Goal: Communication & Community: Ask a question

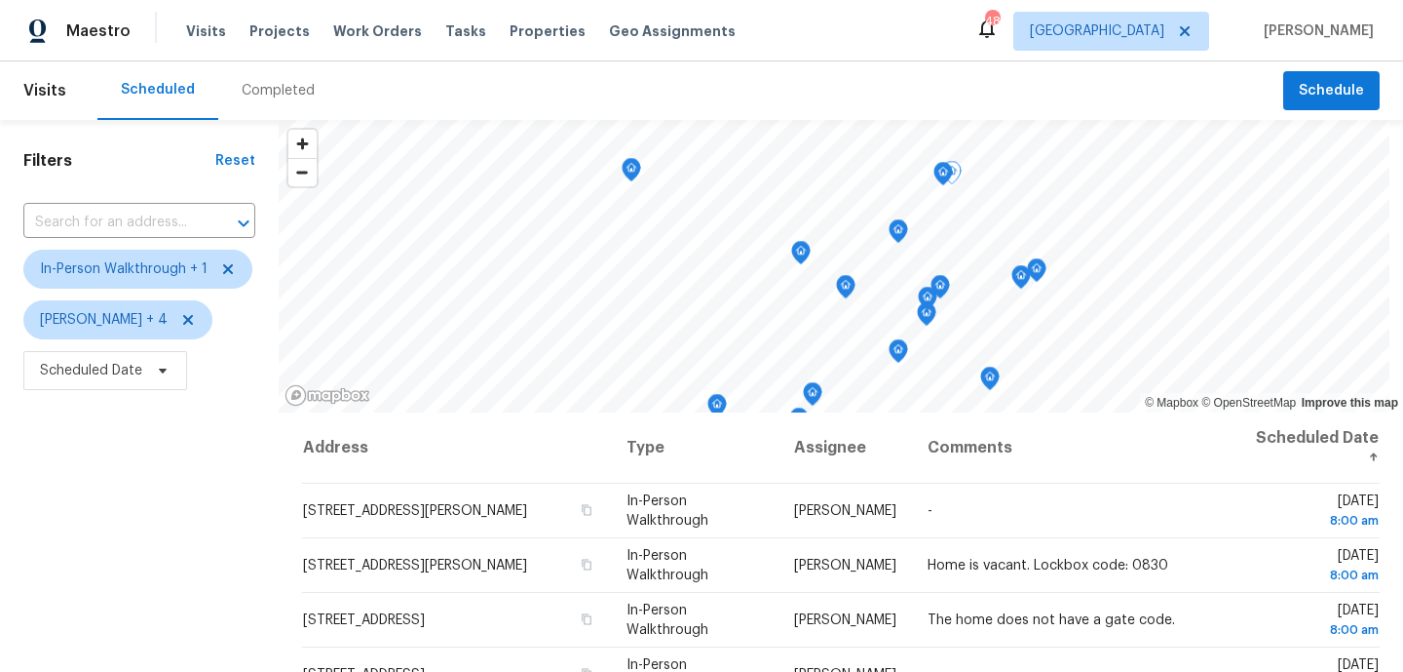
scroll to position [302, 0]
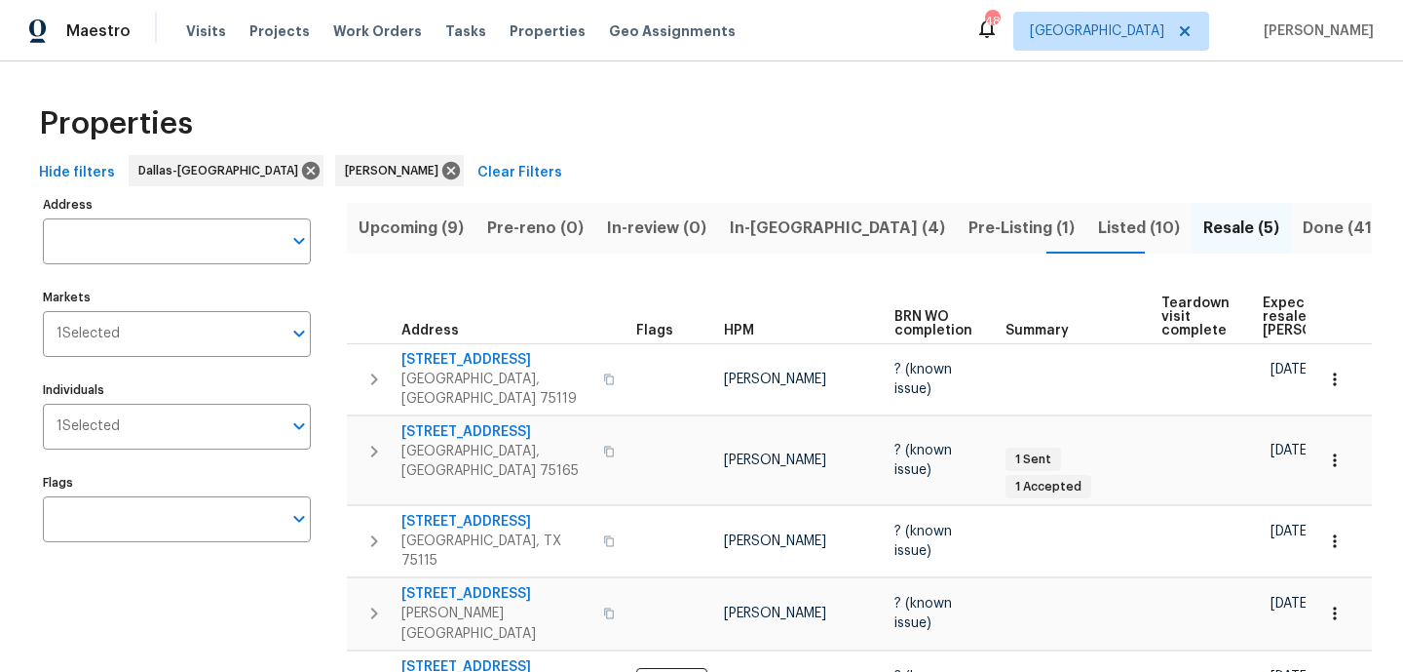
scroll to position [71, 0]
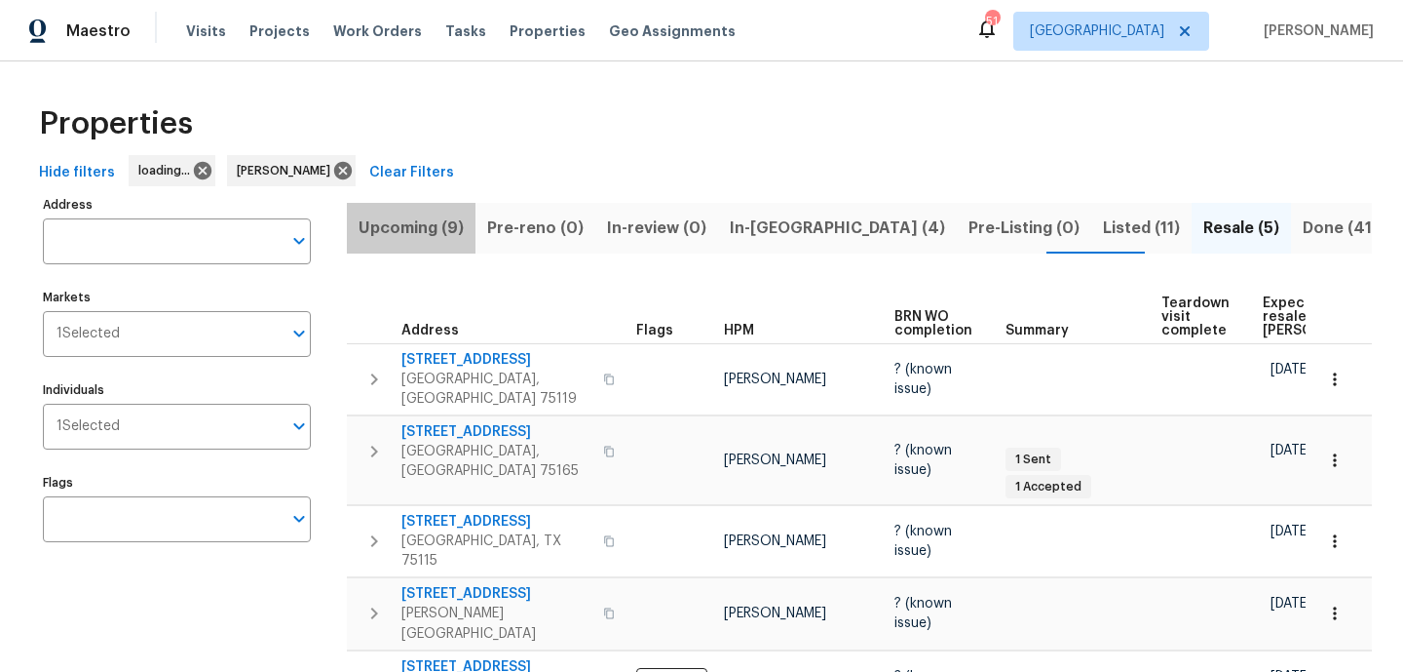
click at [398, 229] on span "Upcoming (9)" at bounding box center [411, 227] width 105 height 27
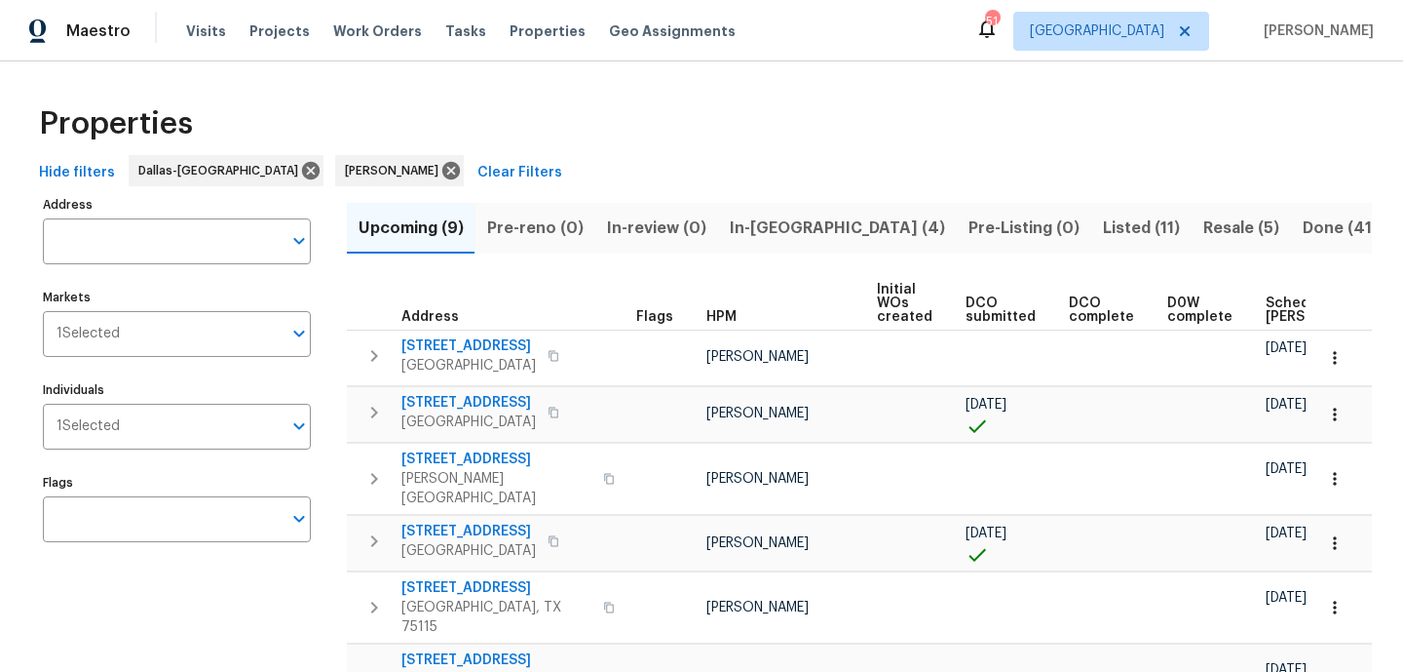
click at [1266, 305] on span "Scheduled COE" at bounding box center [1321, 309] width 110 height 27
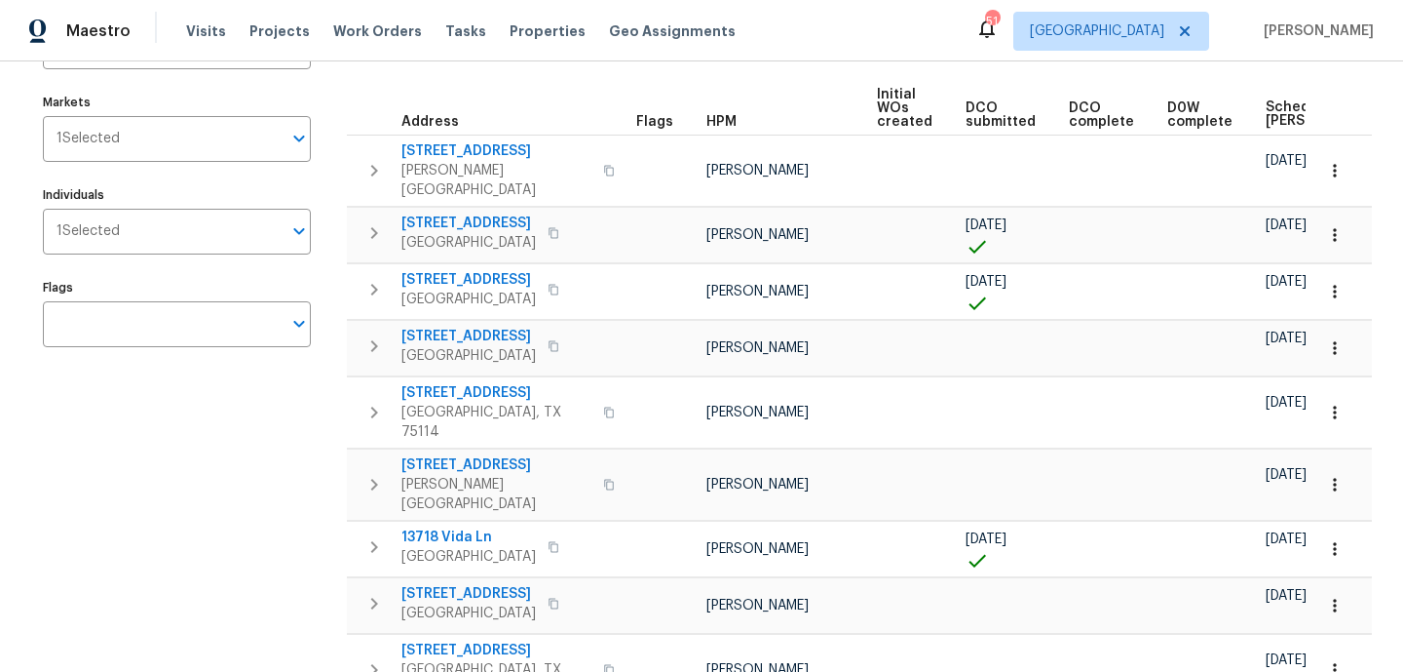
scroll to position [206, 0]
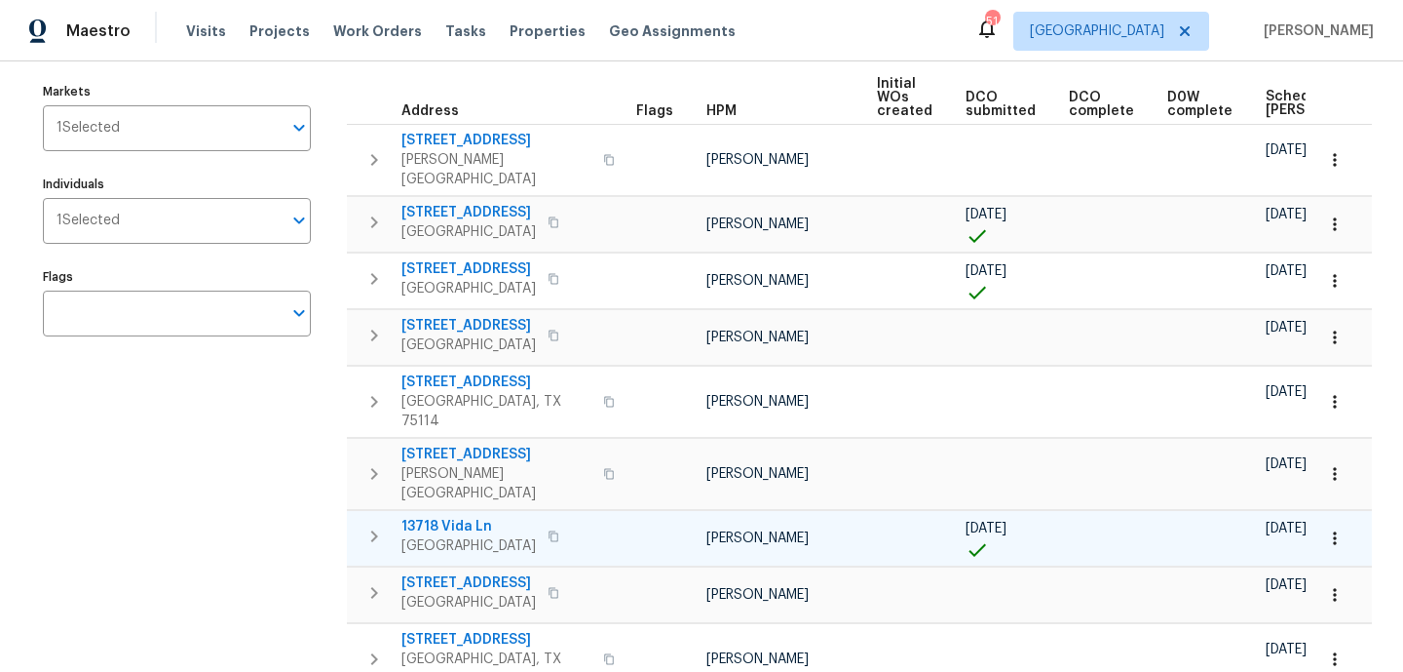
click at [467, 517] on span "13718 Vida Ln" at bounding box center [469, 526] width 134 height 19
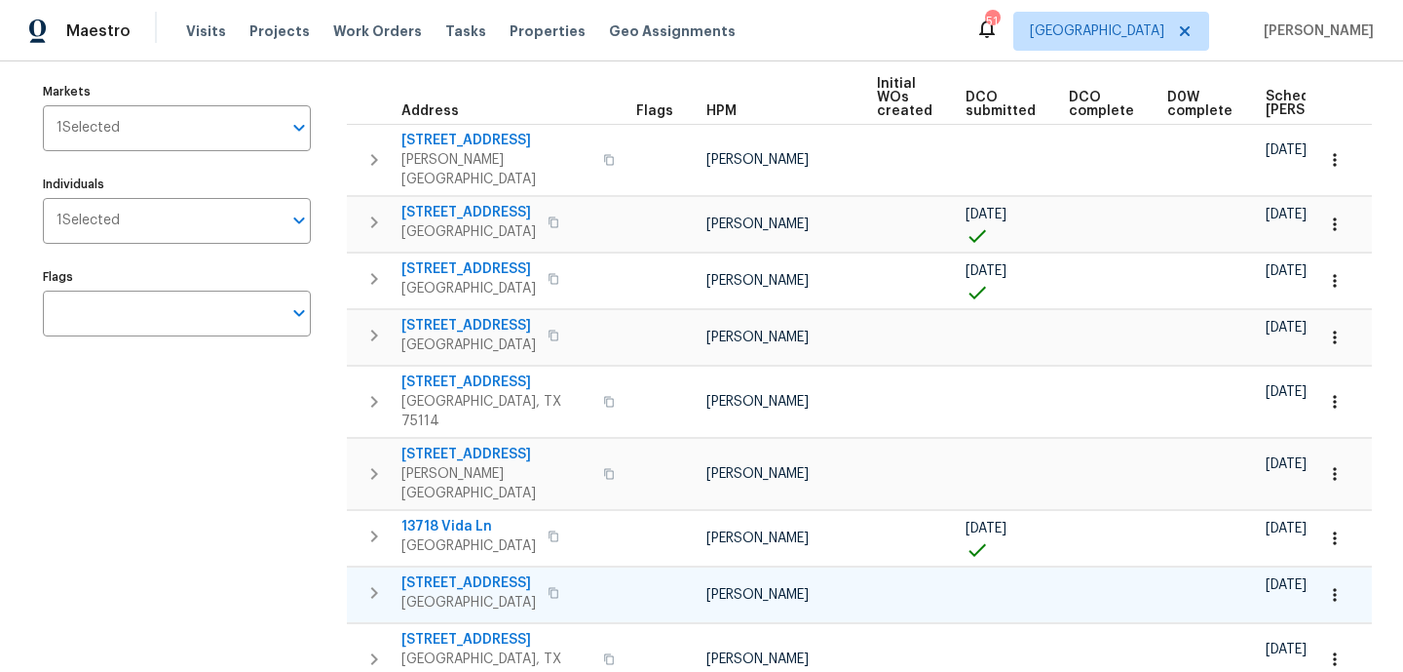
scroll to position [0, 41]
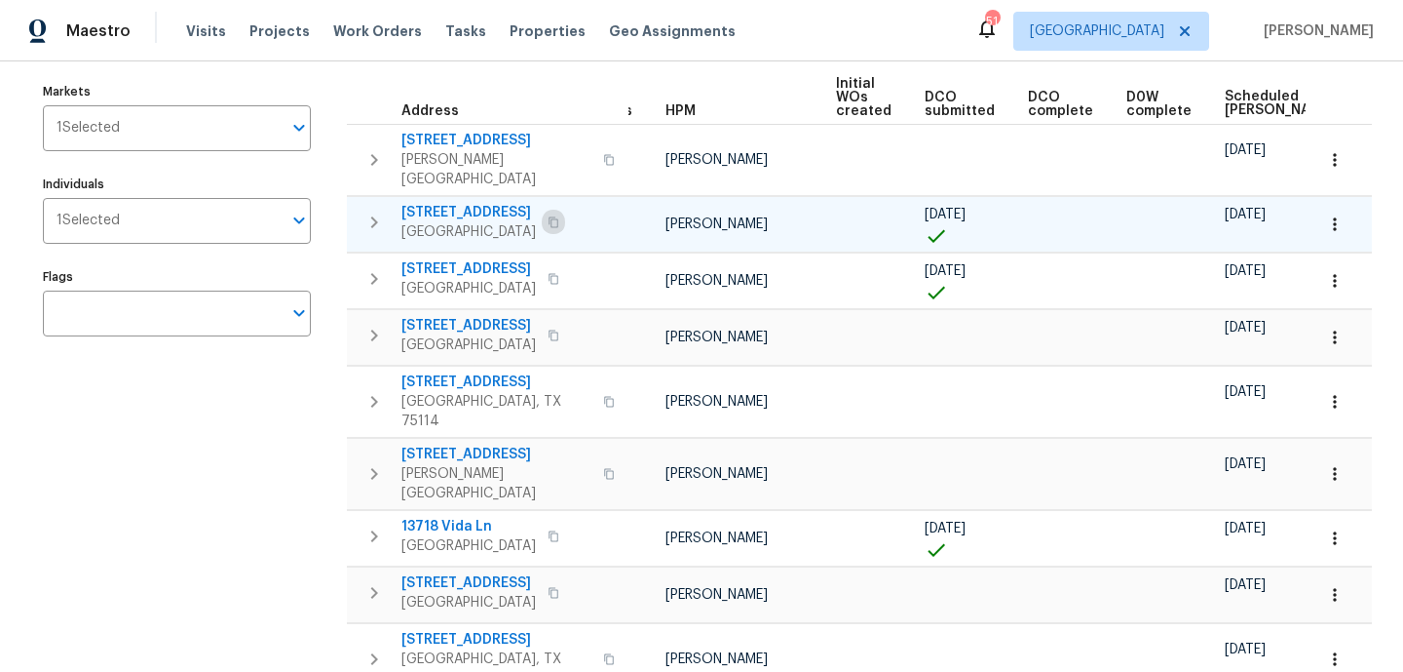
click at [542, 209] on button "button" at bounding box center [553, 222] width 23 height 27
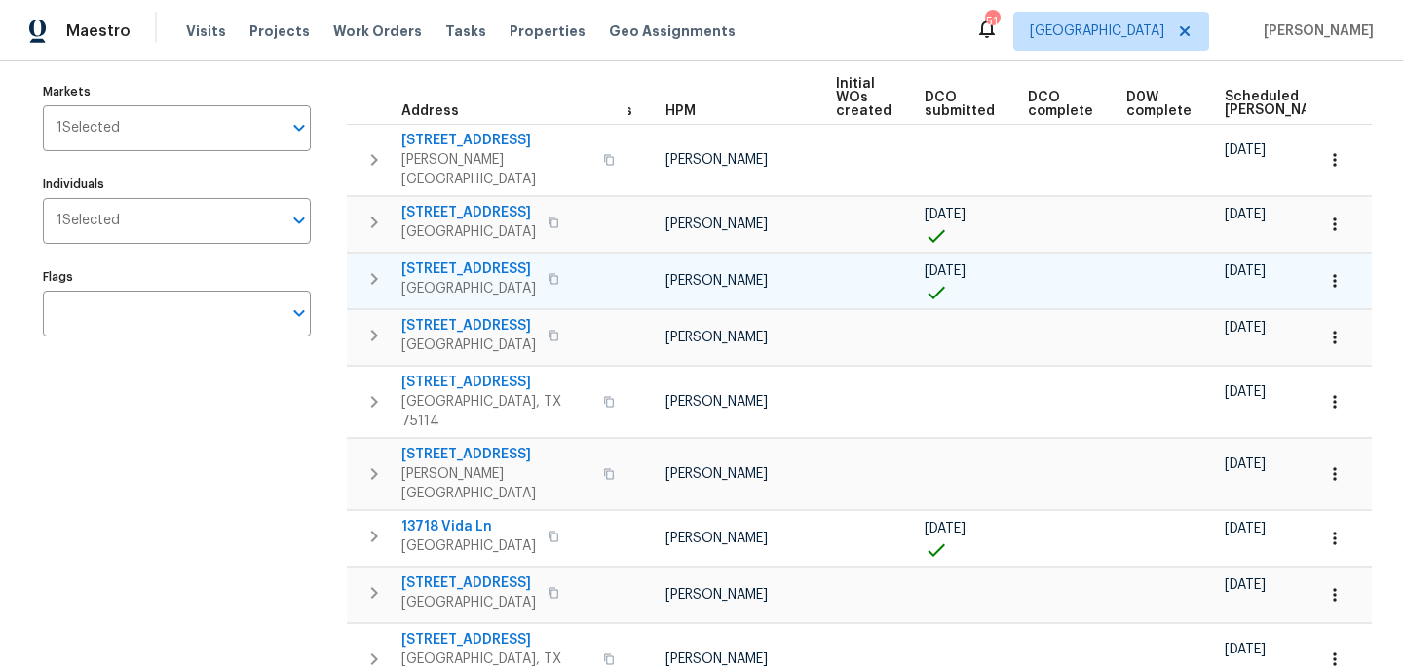
click at [559, 273] on icon "button" at bounding box center [554, 279] width 12 height 12
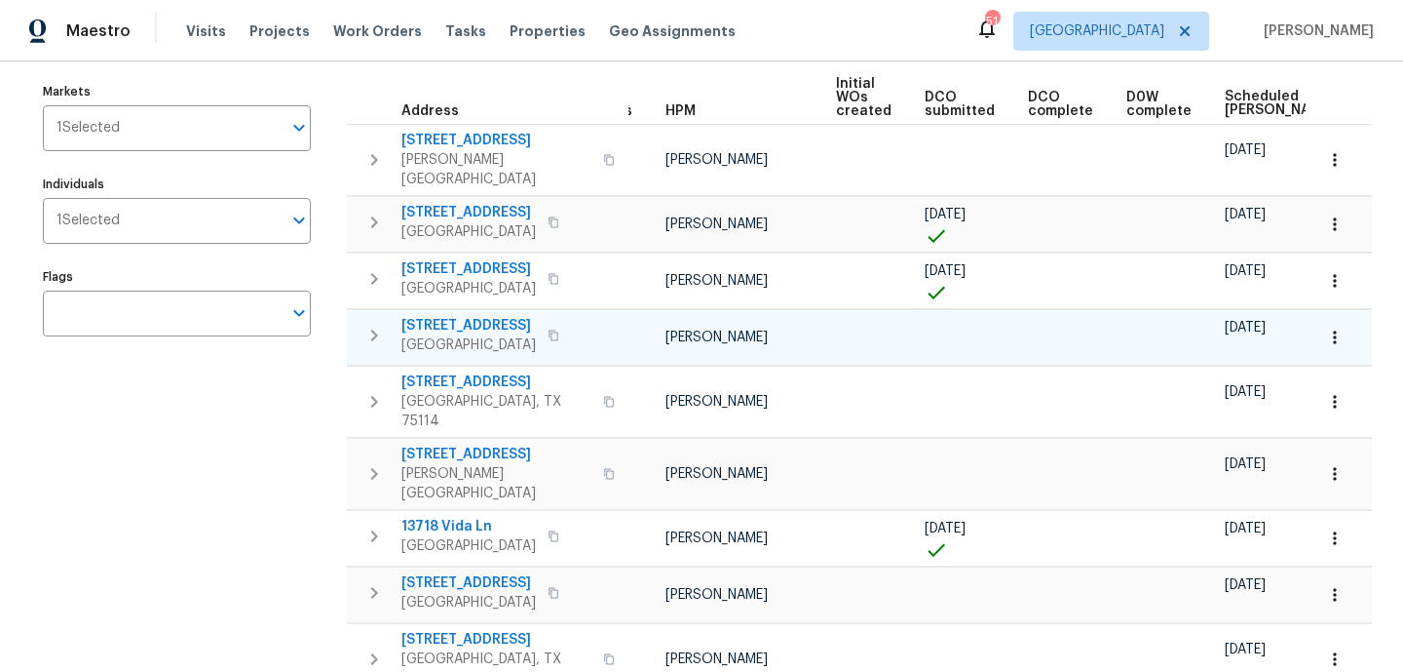
scroll to position [0, 0]
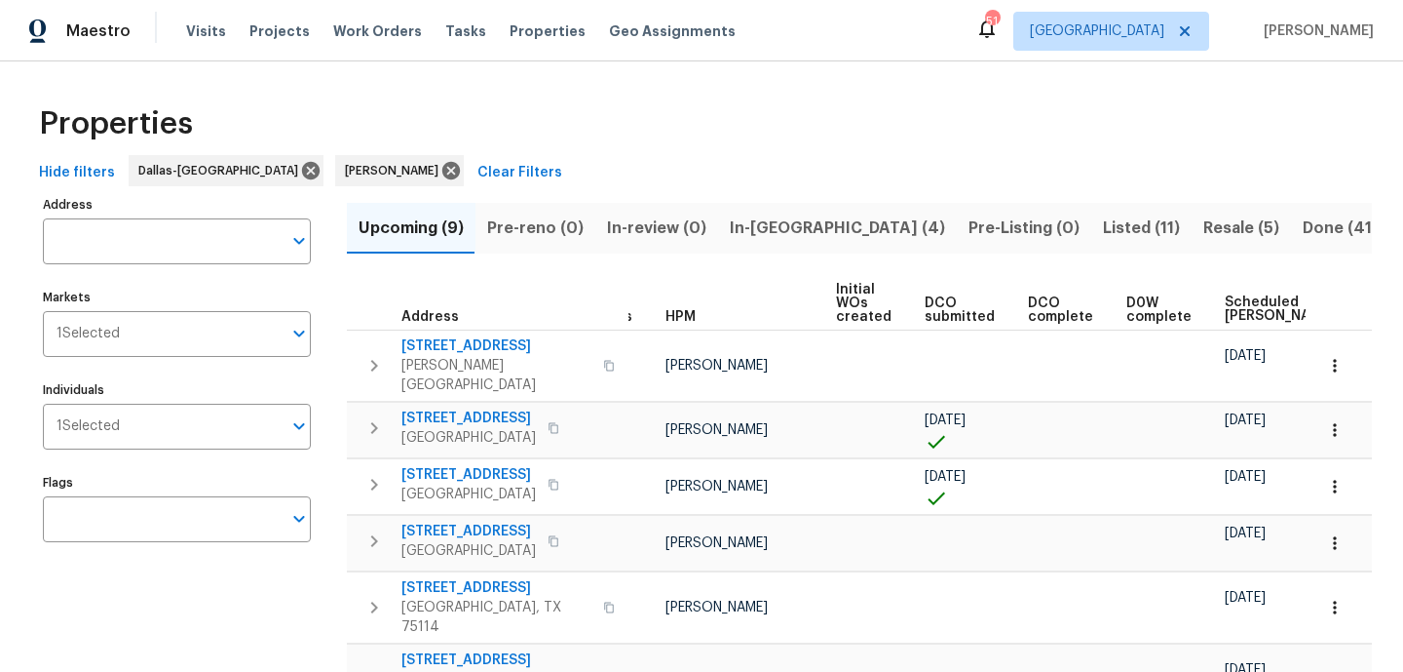
click at [783, 229] on span "In-reno (4)" at bounding box center [837, 227] width 215 height 27
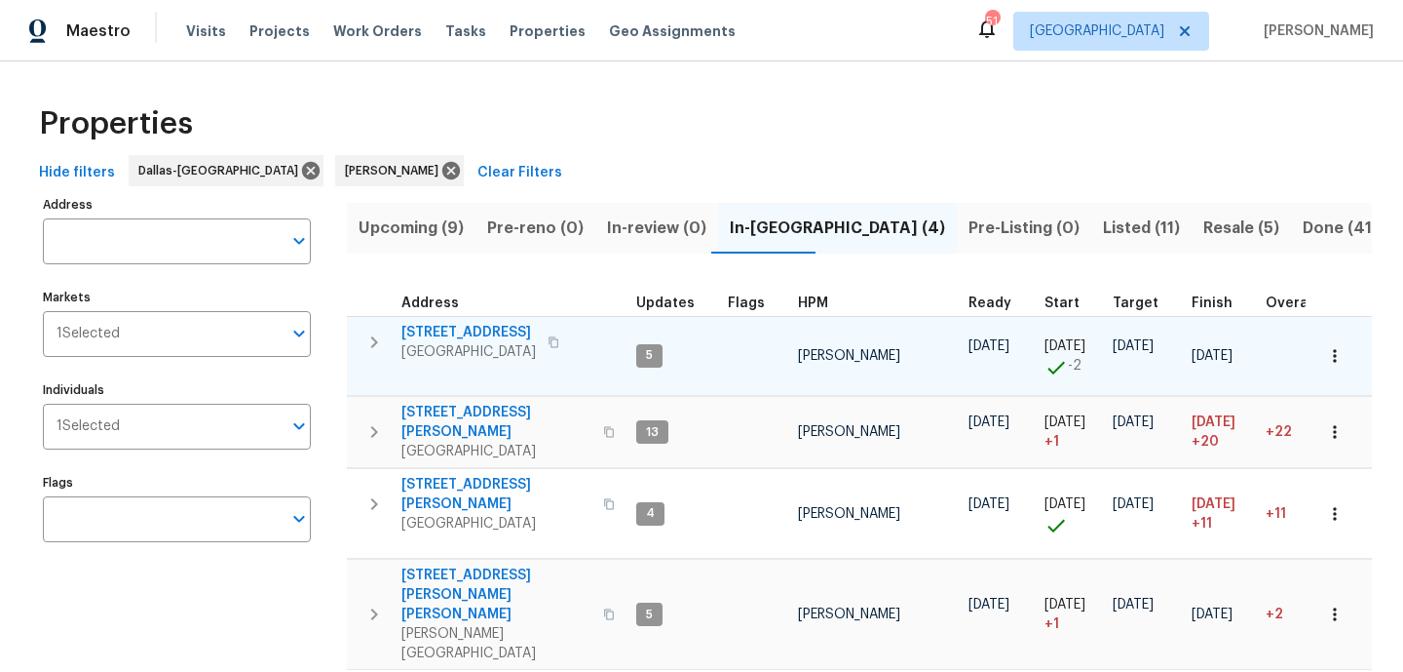
click at [458, 332] on span "[STREET_ADDRESS]" at bounding box center [469, 332] width 134 height 19
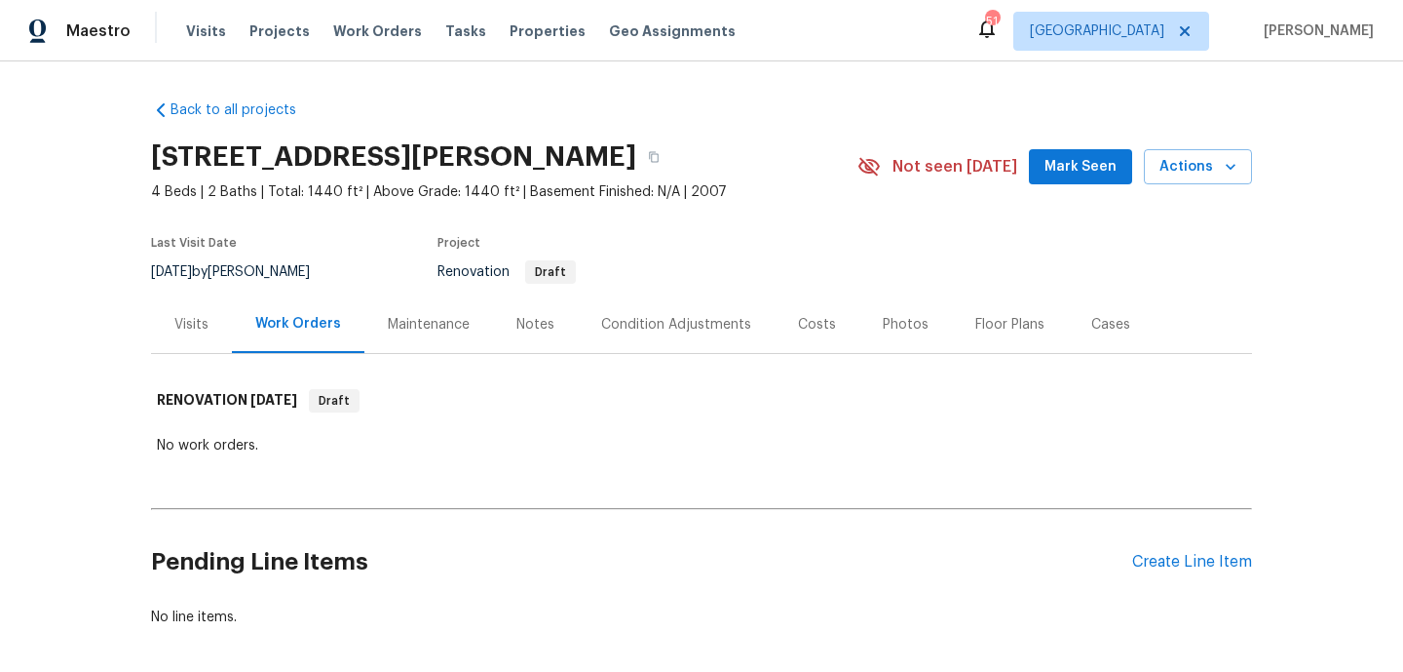
click at [180, 330] on div "Visits" at bounding box center [191, 324] width 34 height 19
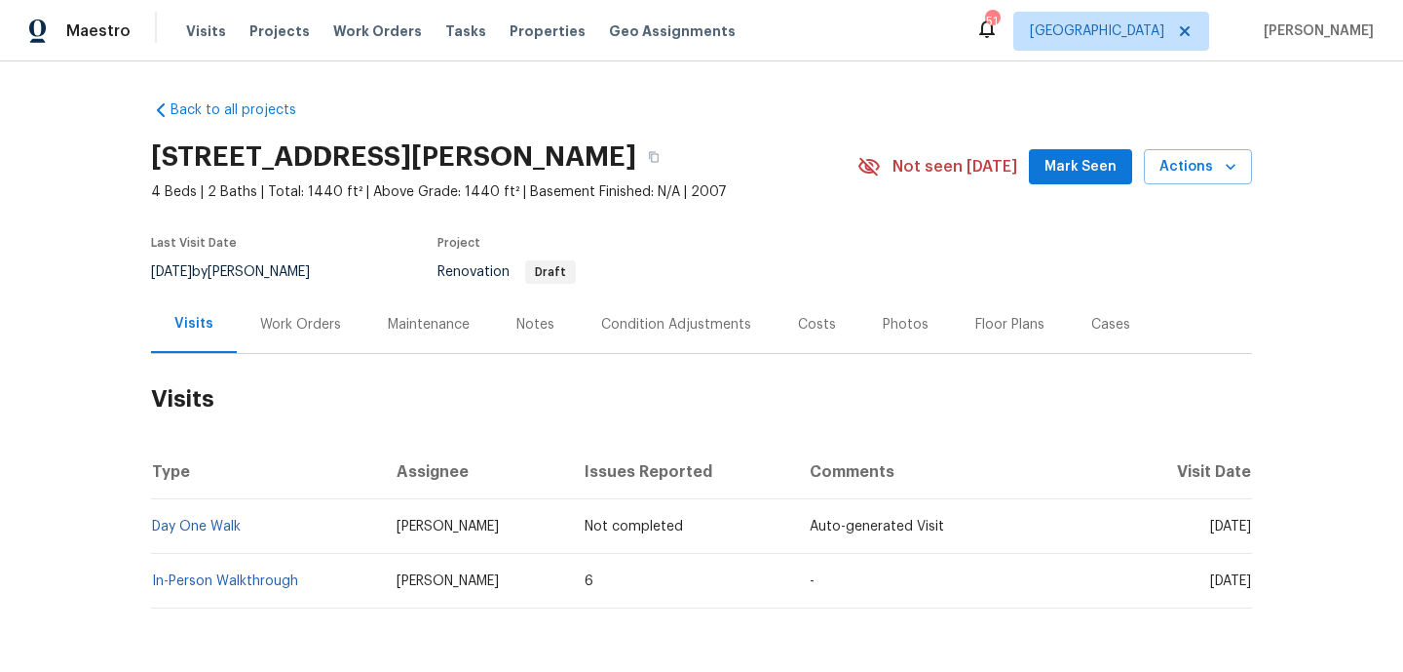
scroll to position [69, 0]
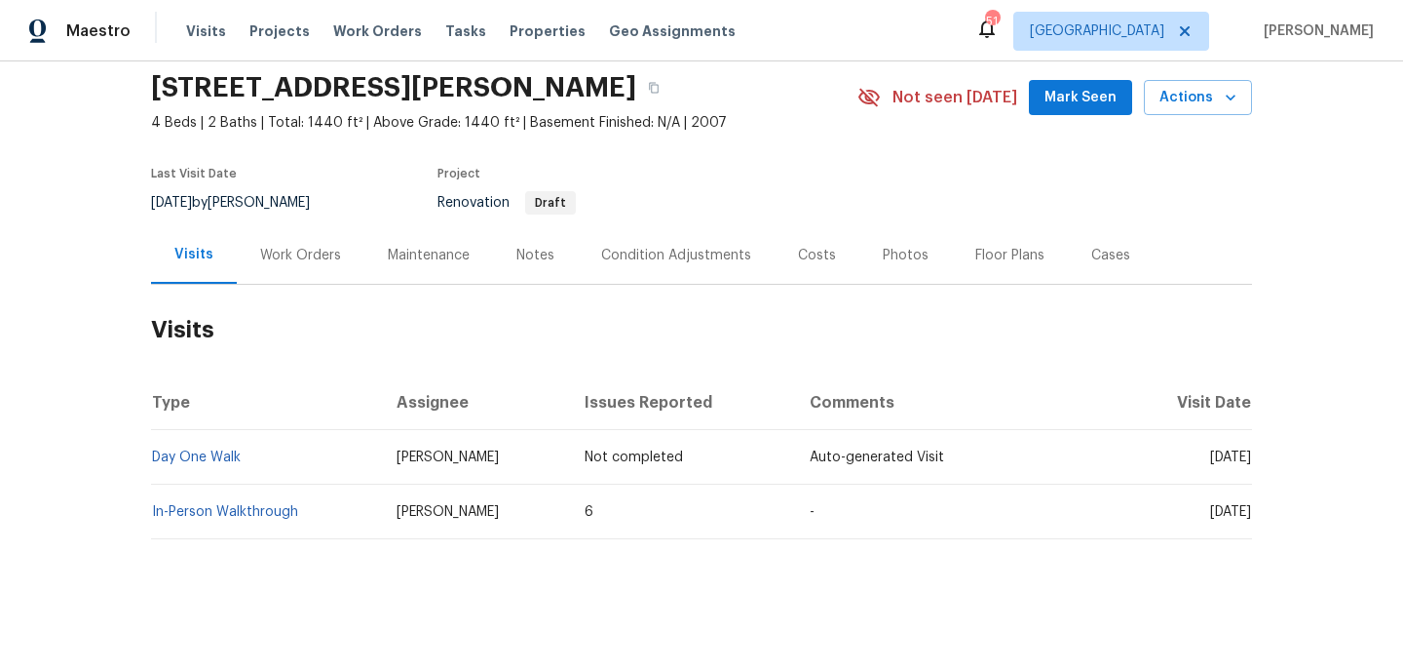
click at [683, 247] on div "Condition Adjustments" at bounding box center [676, 255] width 150 height 19
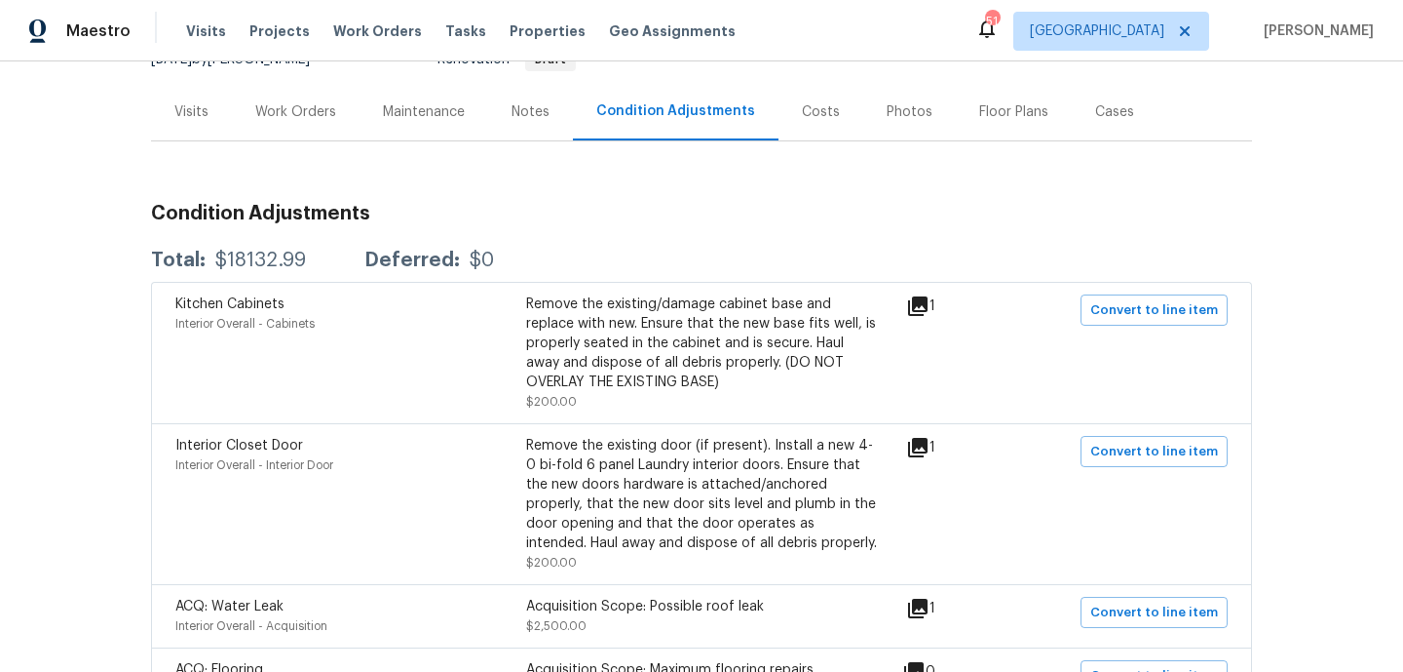
scroll to position [239, 0]
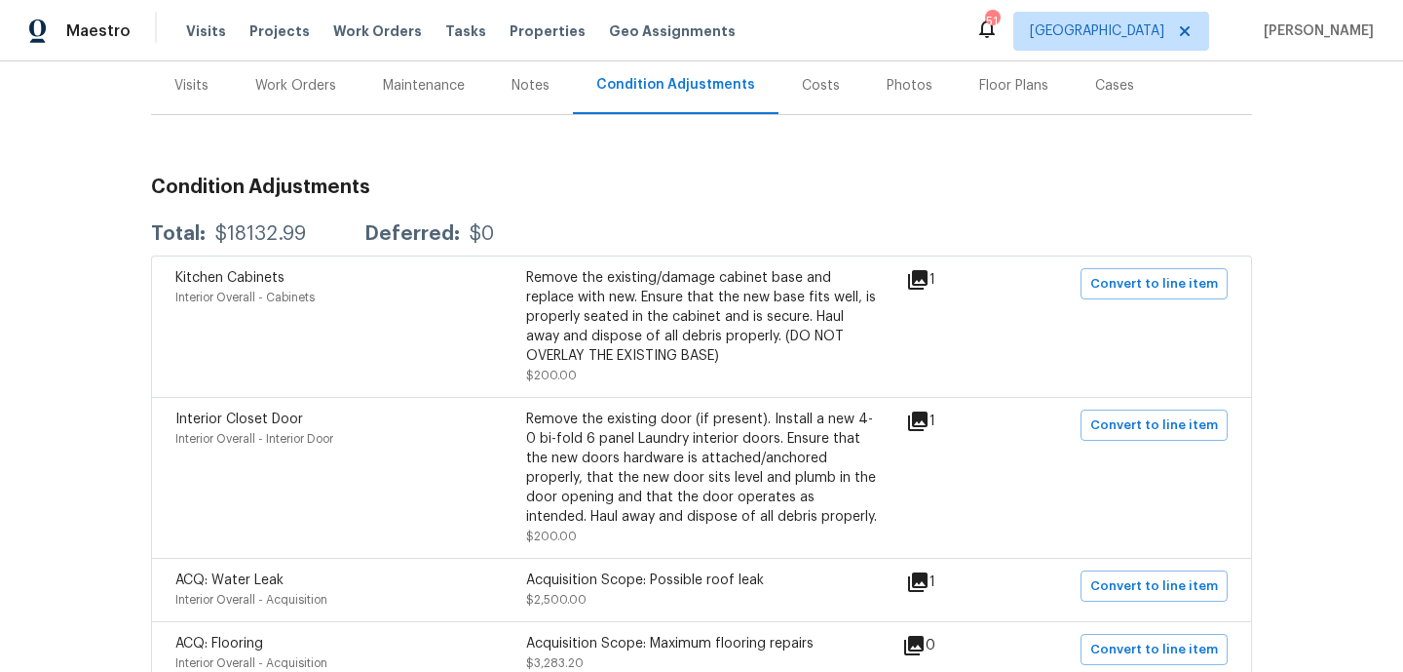
click at [928, 277] on icon at bounding box center [917, 279] width 19 height 19
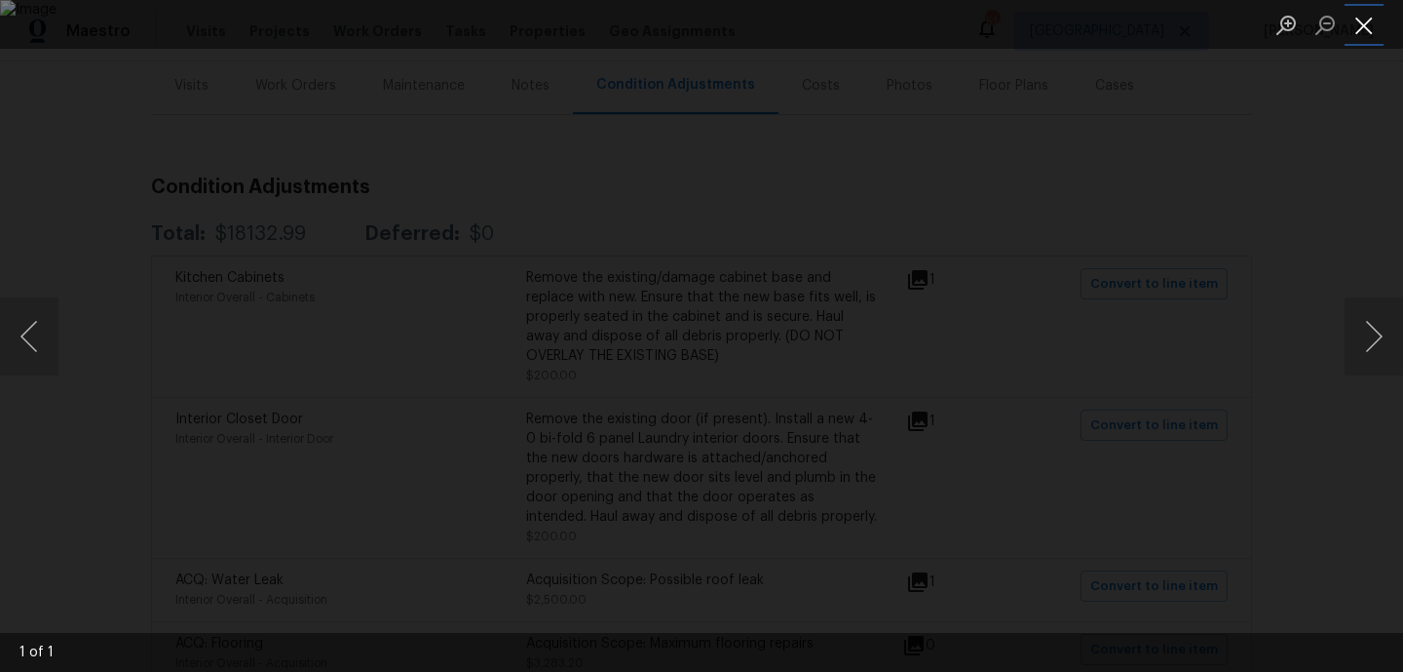
click at [1376, 31] on button "Close lightbox" at bounding box center [1364, 25] width 39 height 34
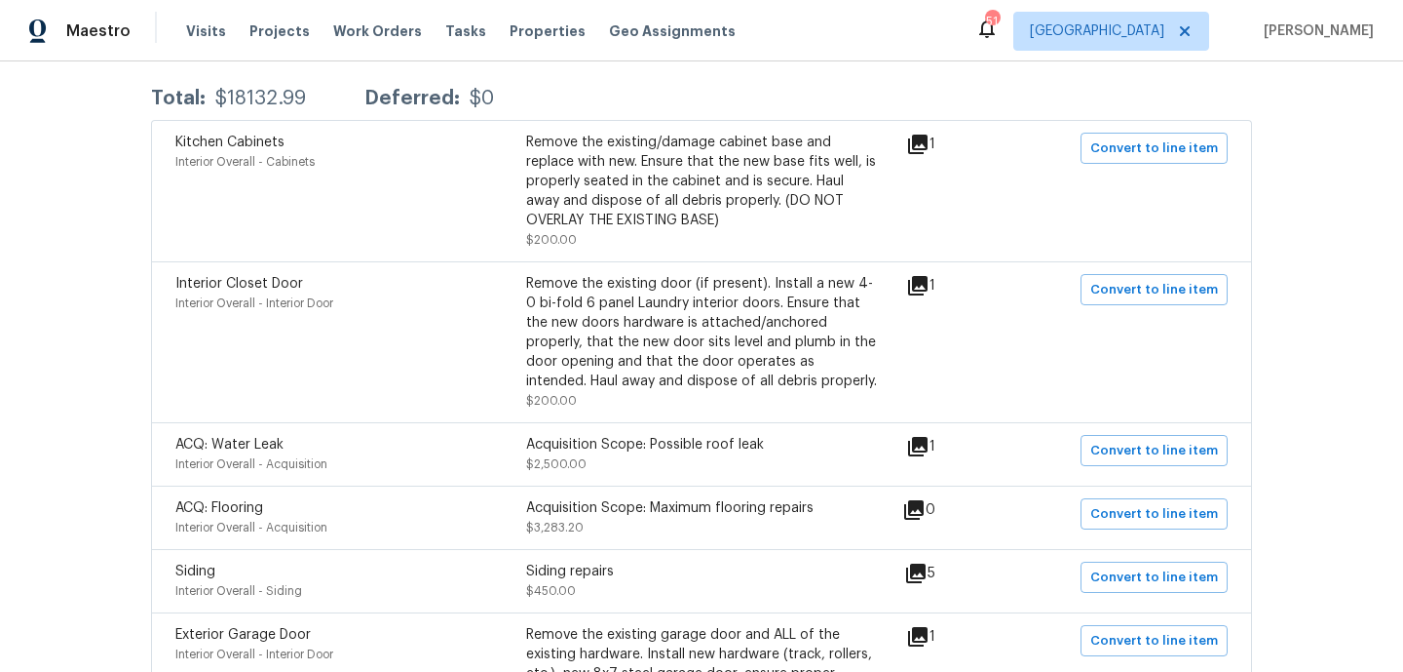
scroll to position [386, 0]
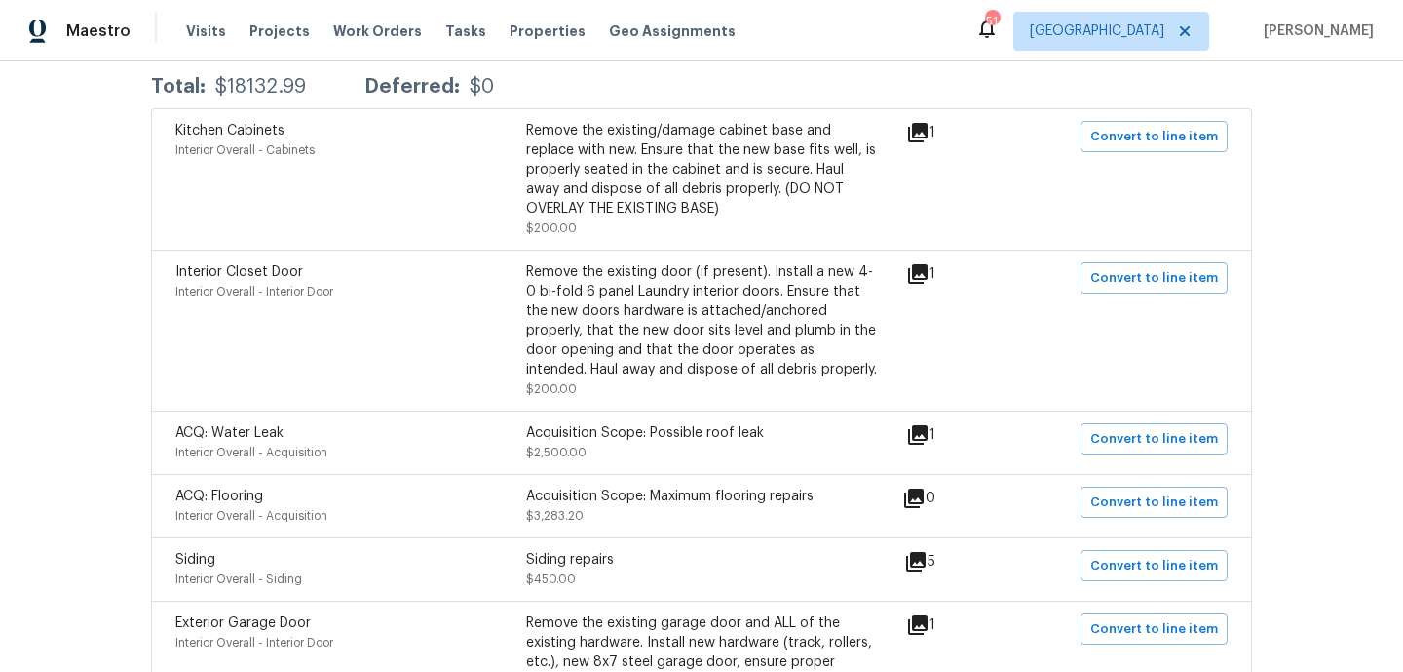
click at [928, 279] on icon at bounding box center [917, 273] width 19 height 19
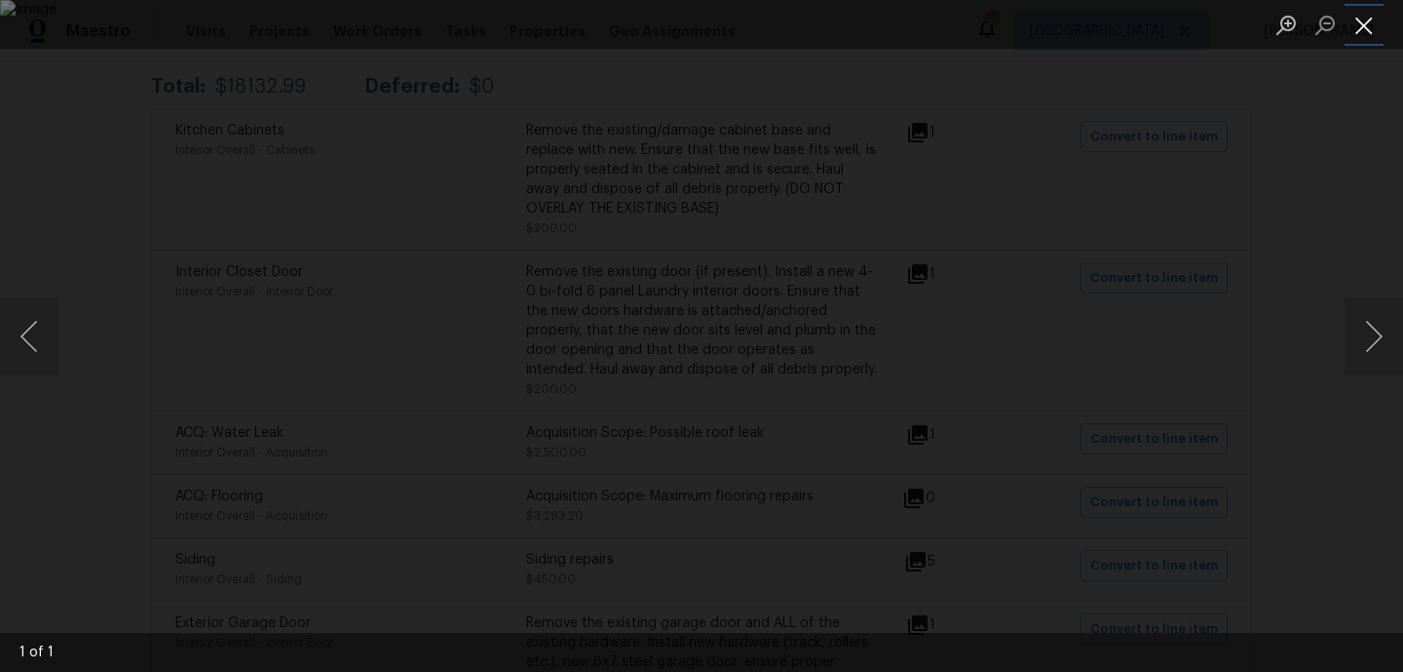
click at [1370, 28] on button "Close lightbox" at bounding box center [1364, 25] width 39 height 34
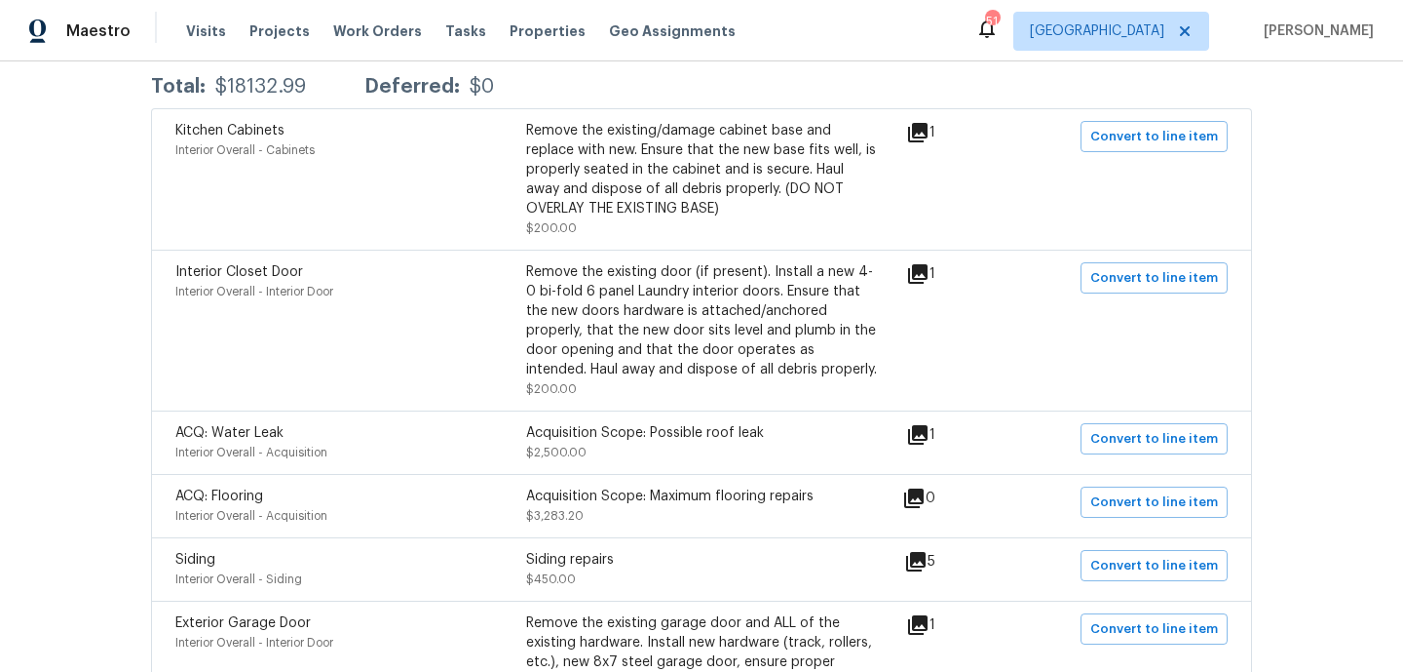
scroll to position [634, 0]
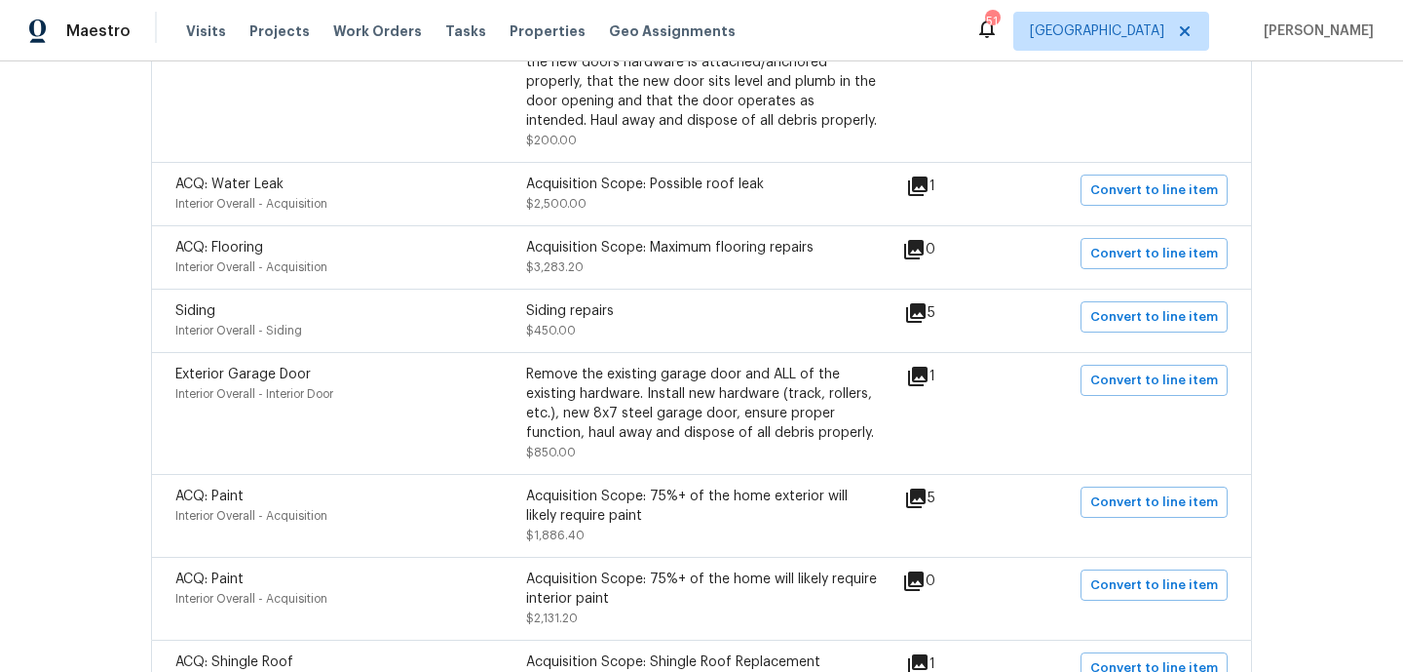
click at [927, 190] on icon at bounding box center [917, 185] width 23 height 23
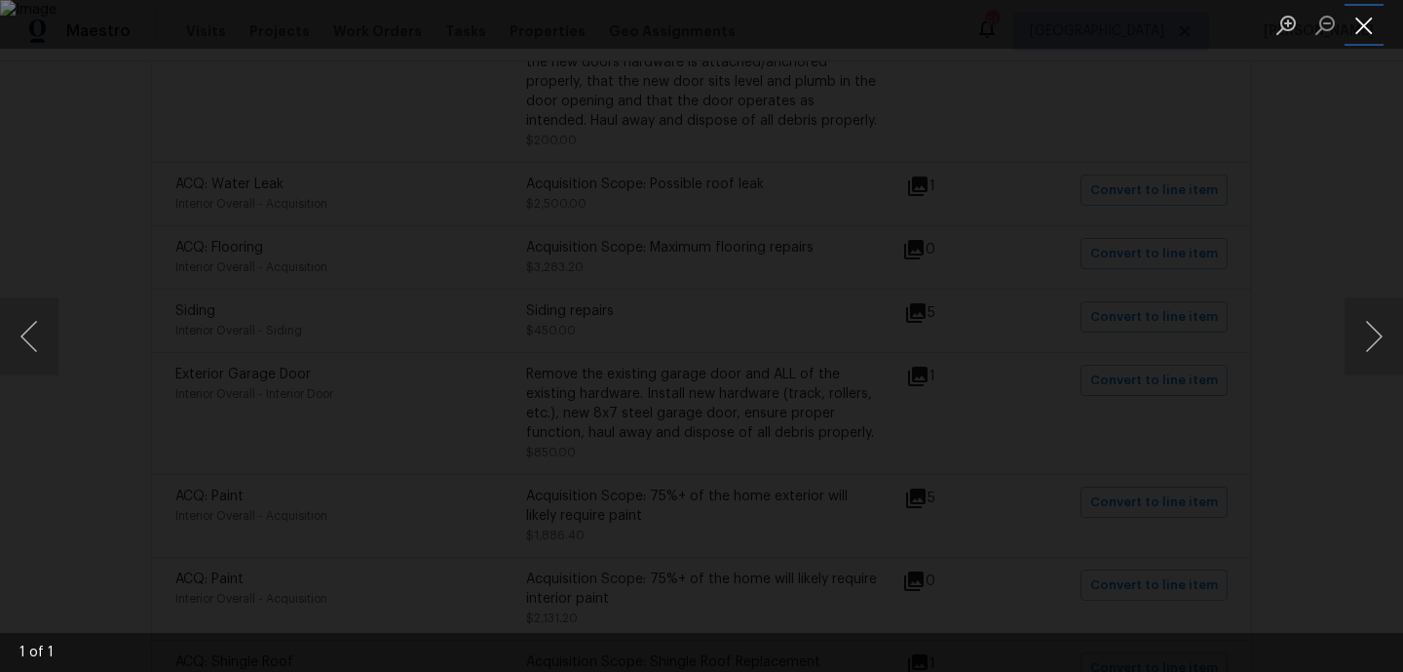
click at [1369, 23] on button "Close lightbox" at bounding box center [1364, 25] width 39 height 34
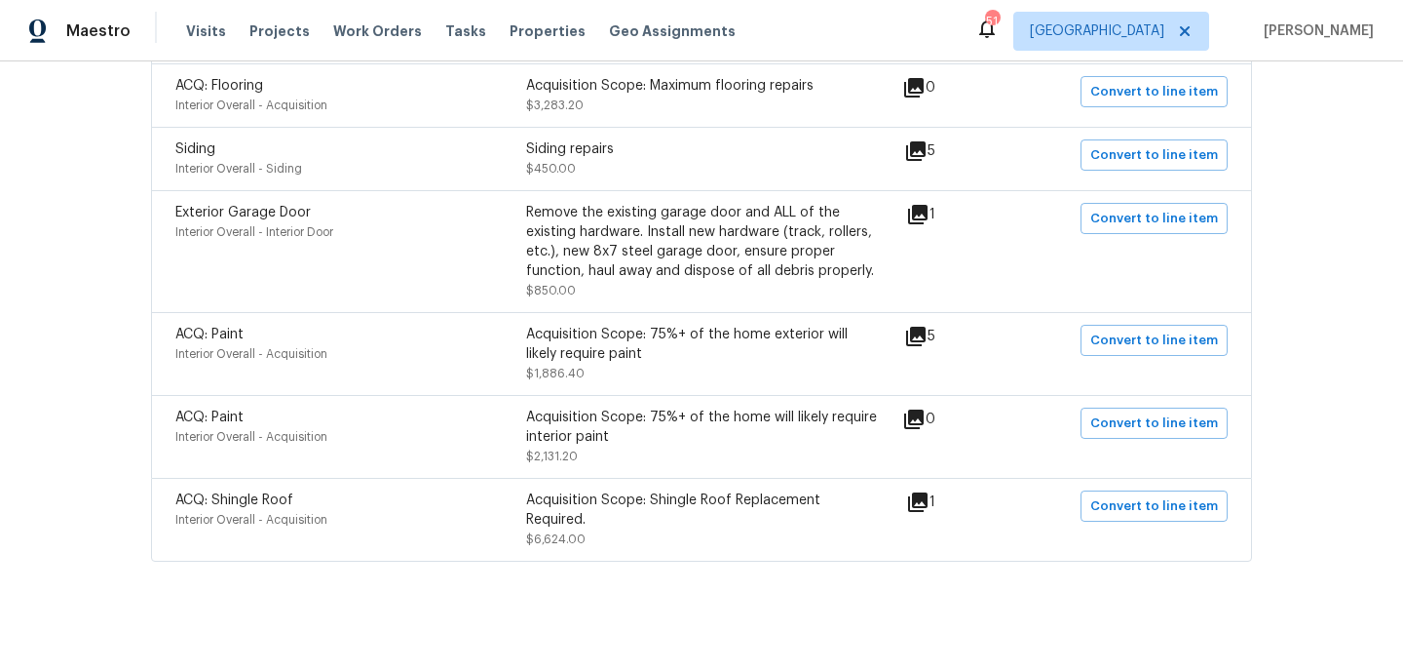
scroll to position [797, 0]
click at [926, 151] on icon at bounding box center [915, 149] width 19 height 19
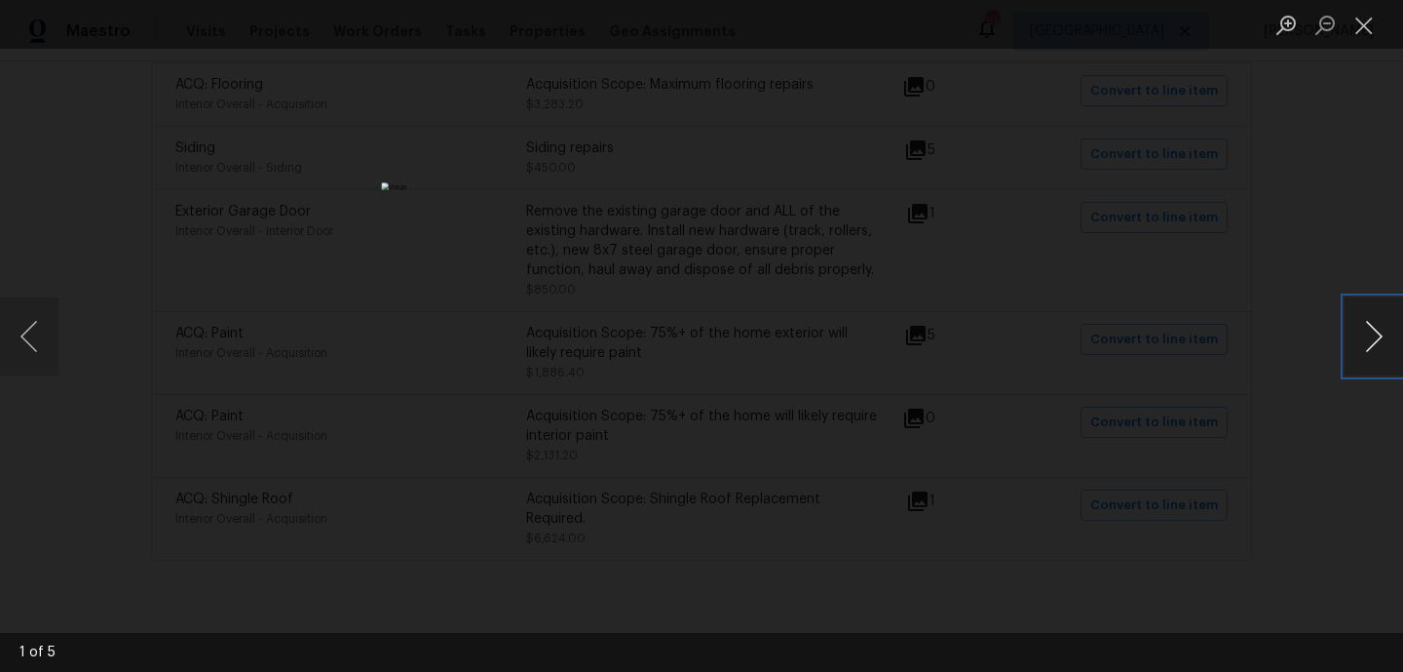
click at [1374, 337] on button "Next image" at bounding box center [1374, 336] width 58 height 78
click at [1373, 28] on button "Close lightbox" at bounding box center [1364, 25] width 39 height 34
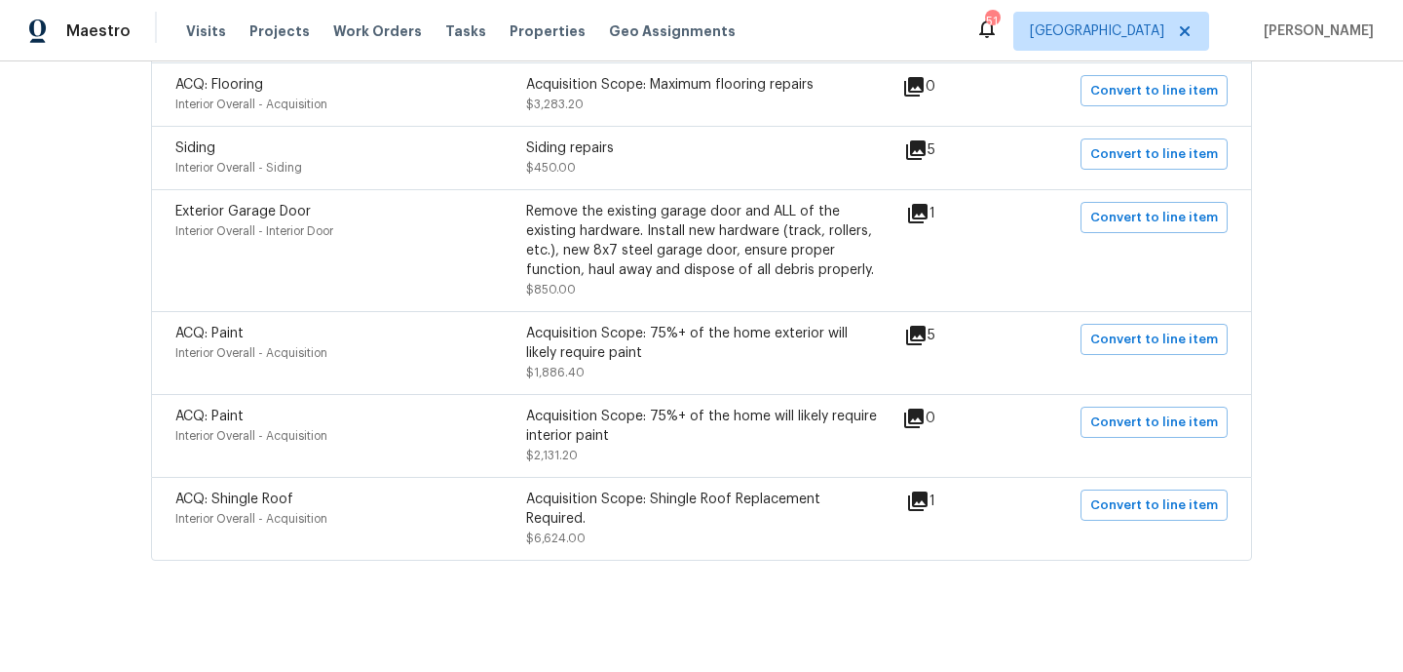
scroll to position [807, 0]
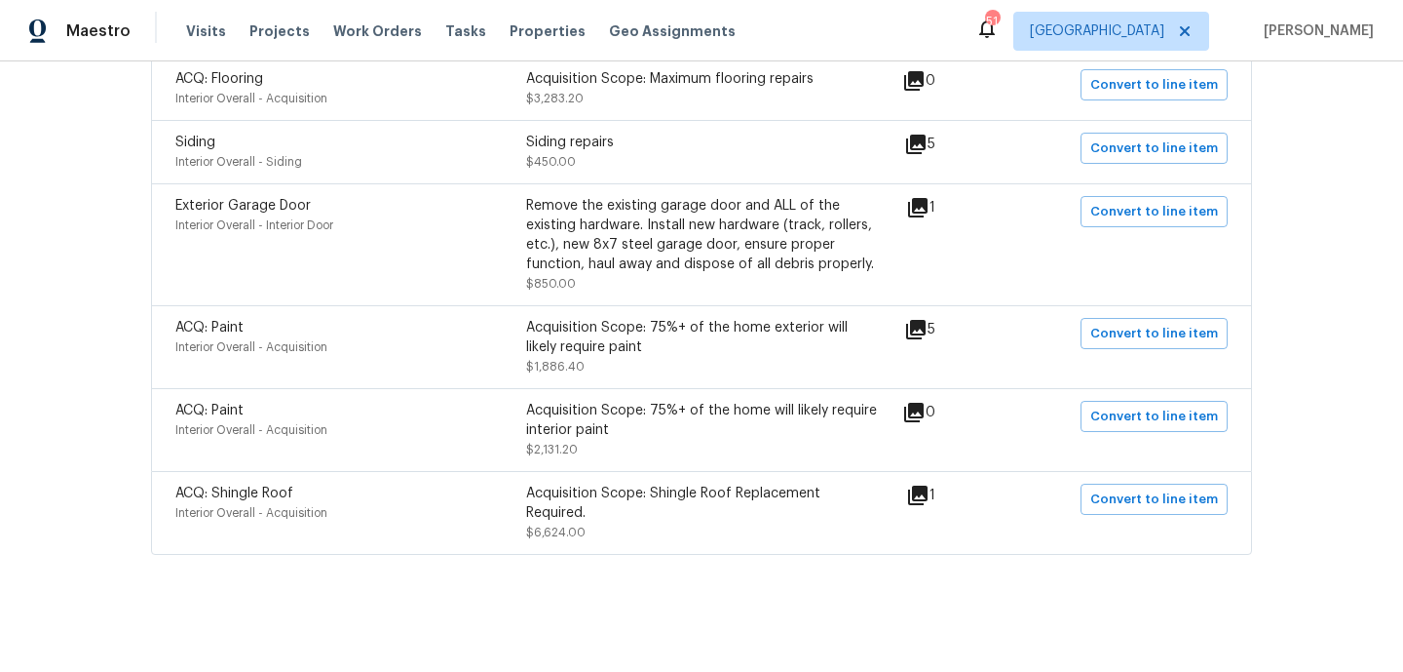
click at [926, 327] on icon at bounding box center [915, 329] width 19 height 19
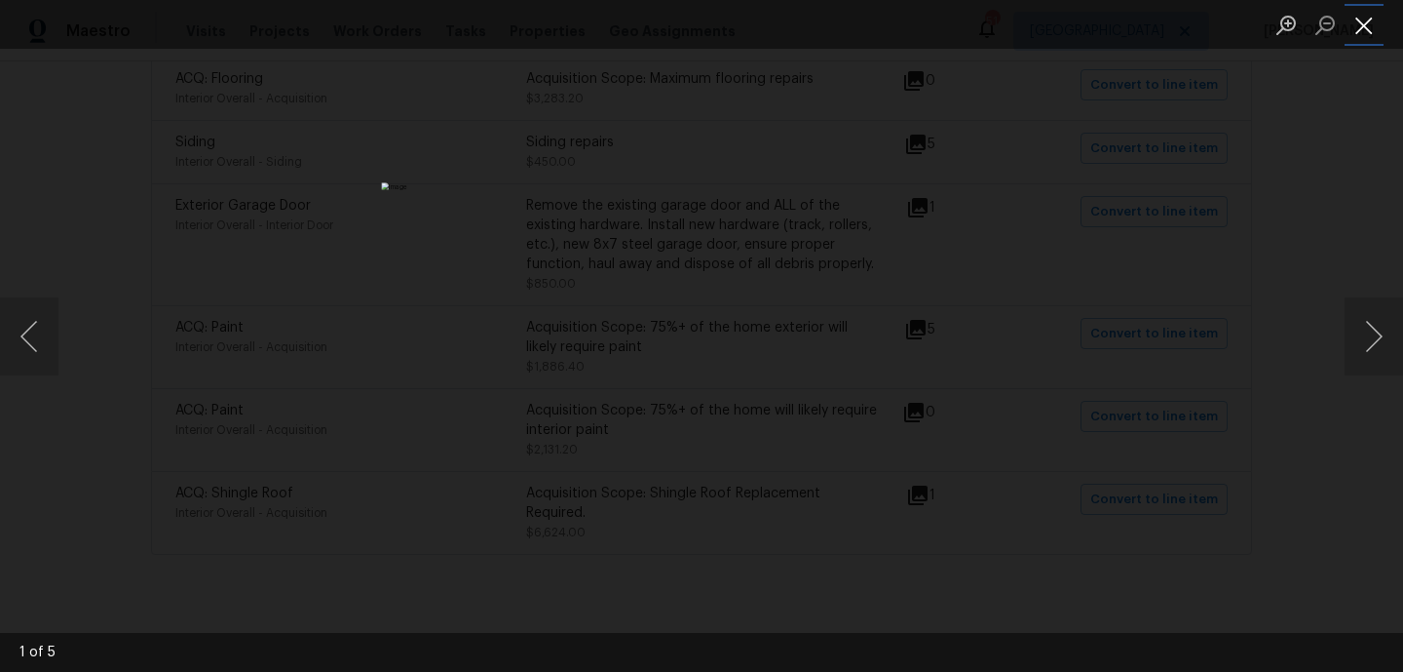
click at [1373, 29] on button "Close lightbox" at bounding box center [1364, 25] width 39 height 34
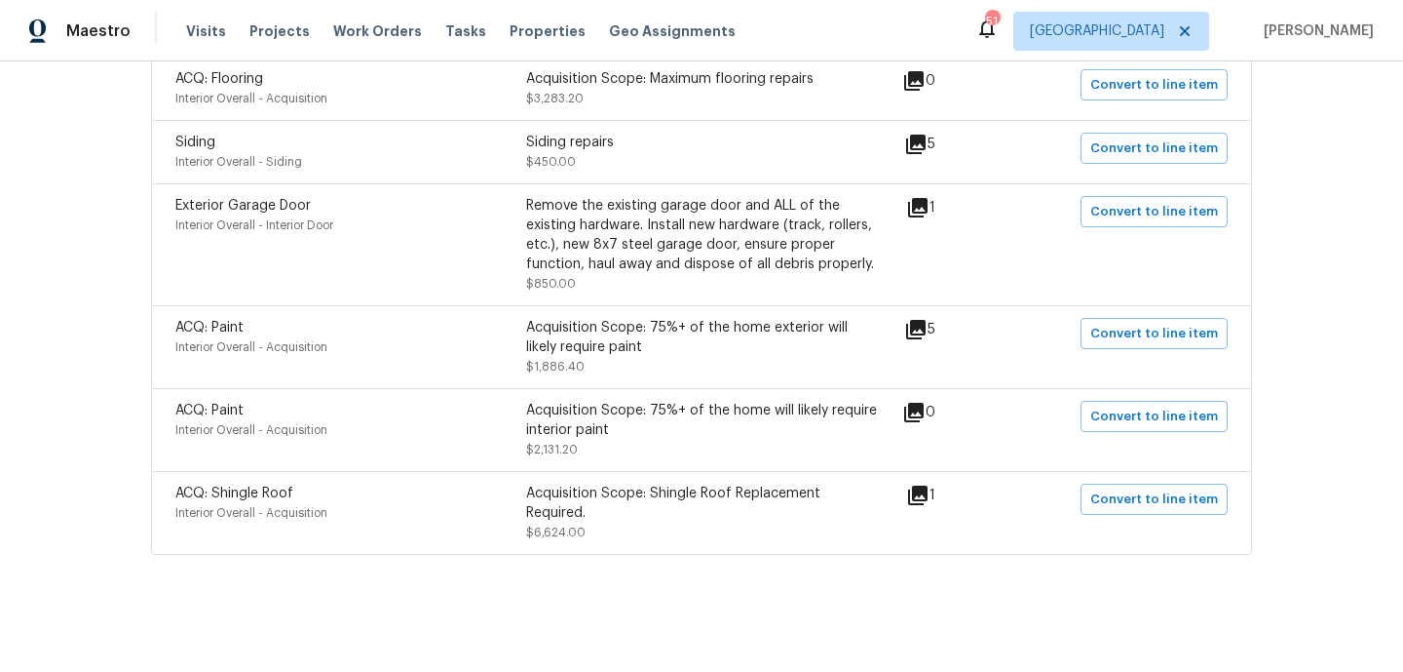
click at [930, 500] on icon at bounding box center [917, 494] width 23 height 23
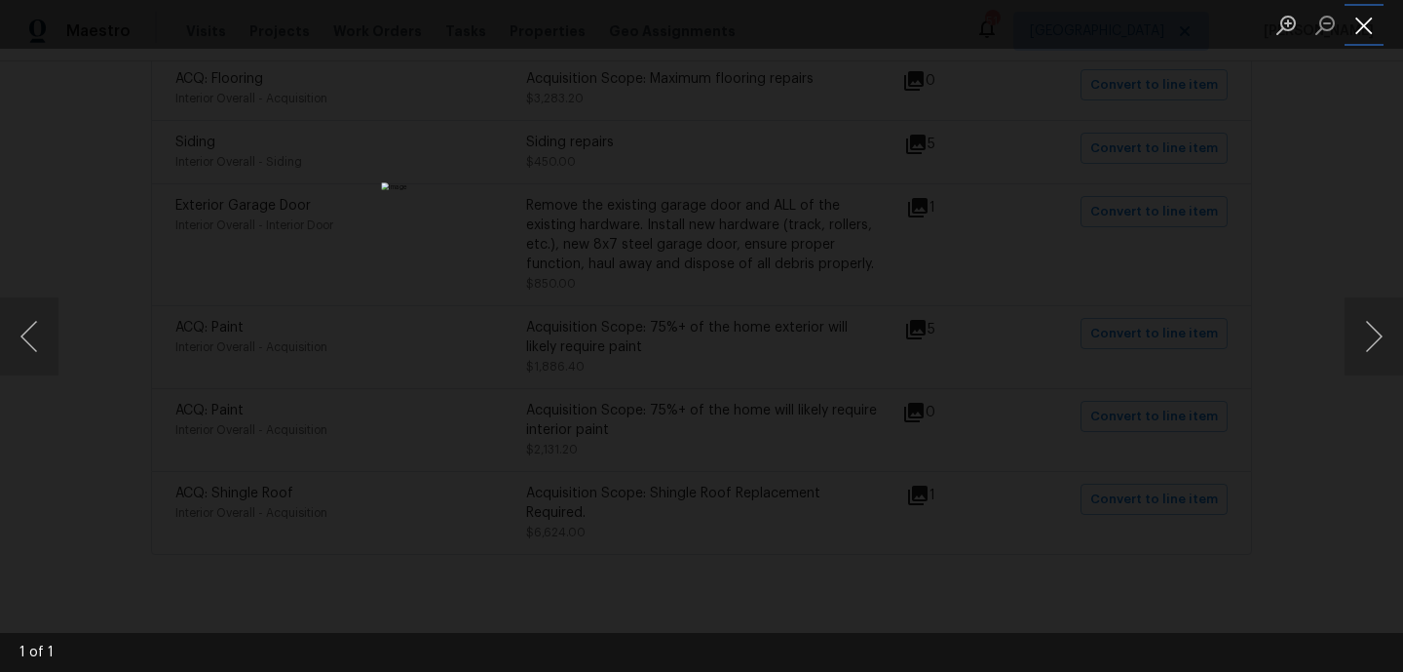
click at [1377, 19] on button "Close lightbox" at bounding box center [1364, 25] width 39 height 34
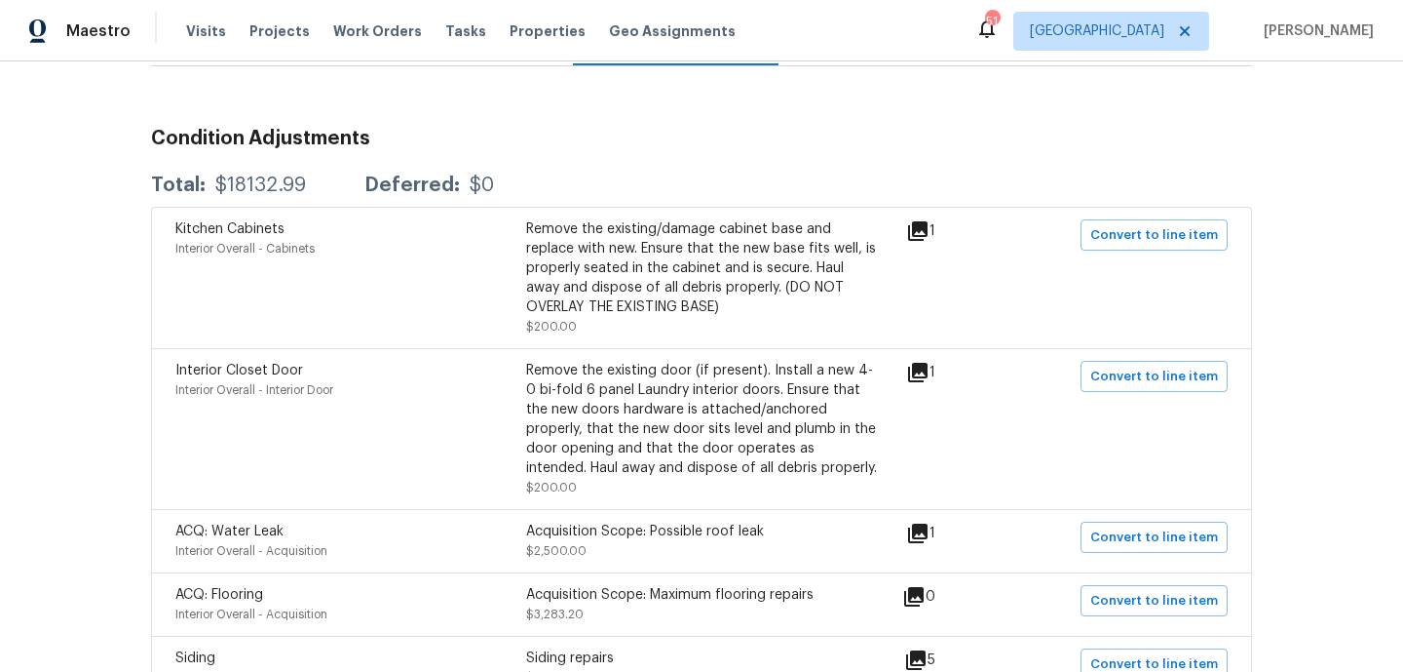
scroll to position [287, 0]
click at [930, 537] on icon at bounding box center [917, 533] width 23 height 23
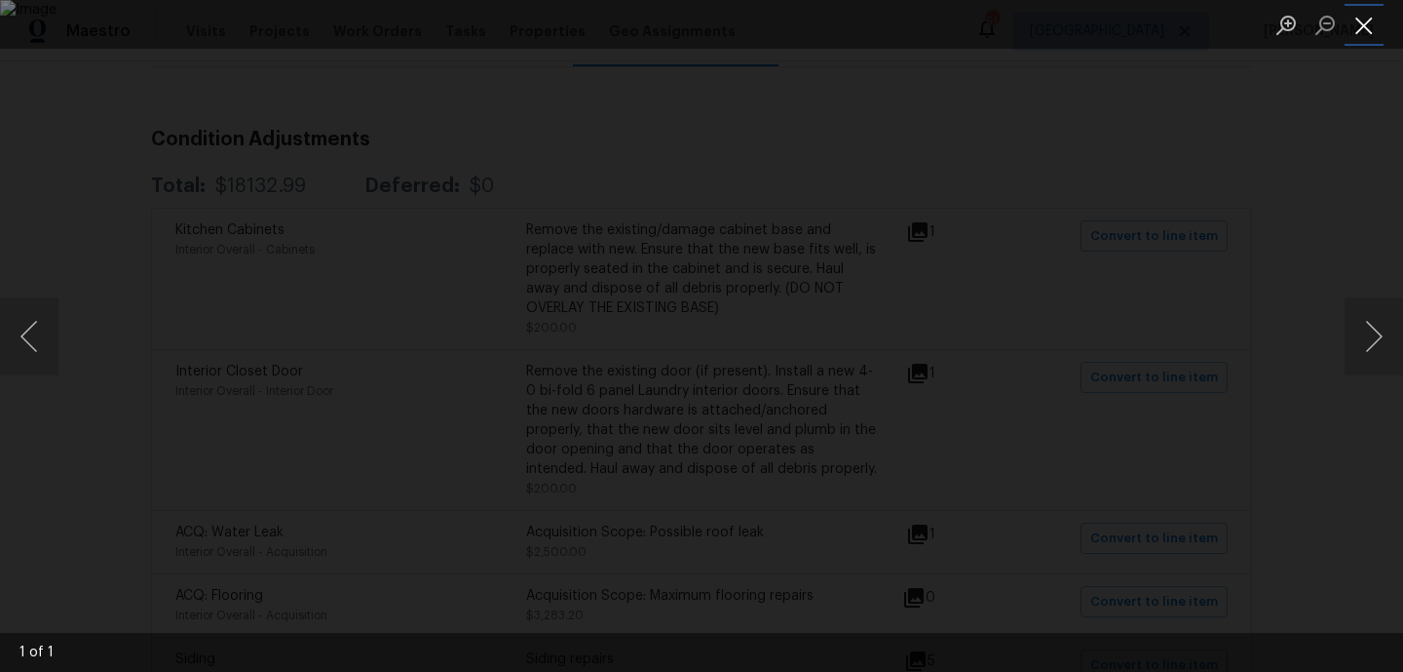
click at [1374, 15] on button "Close lightbox" at bounding box center [1364, 25] width 39 height 34
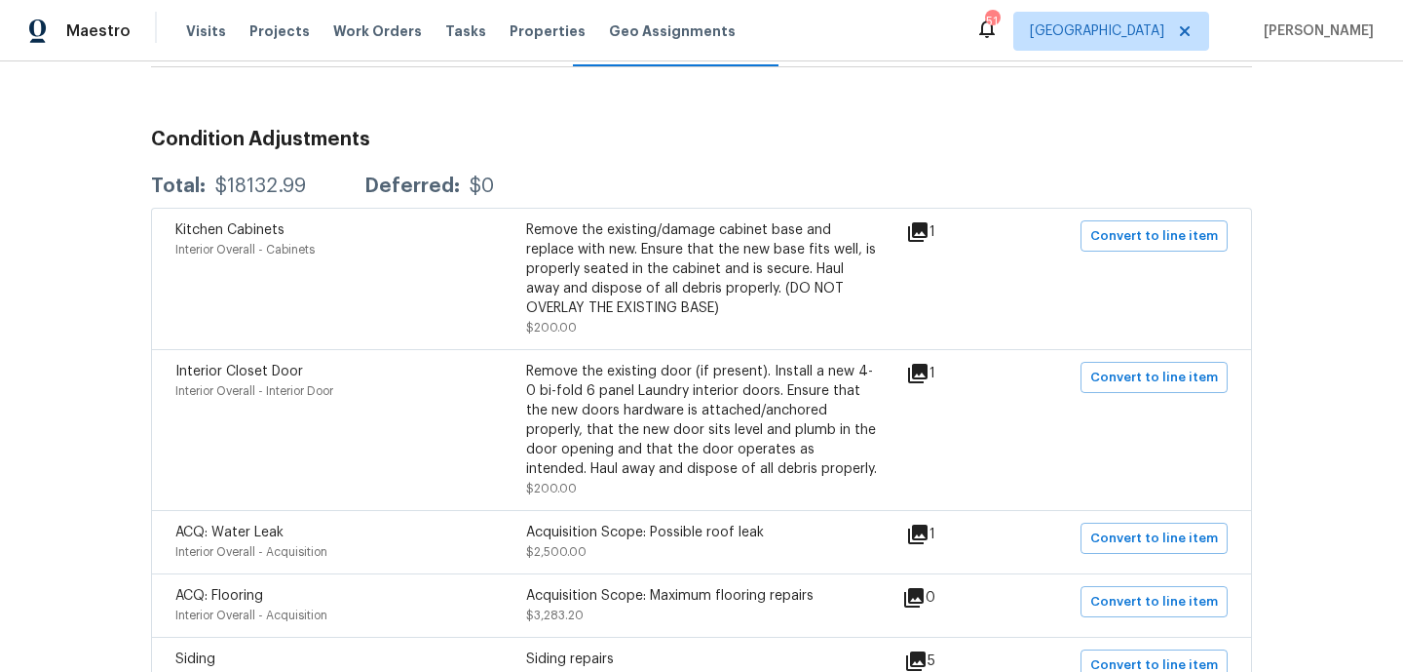
scroll to position [0, 0]
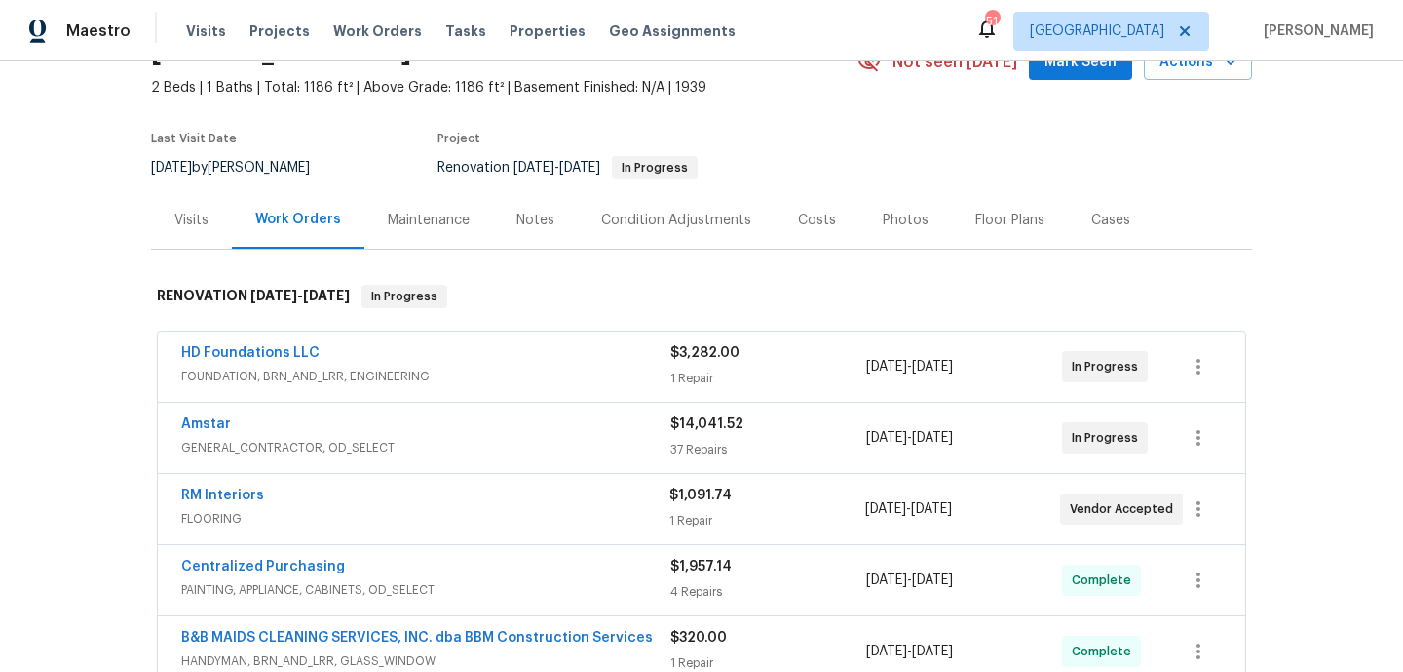
scroll to position [205, 0]
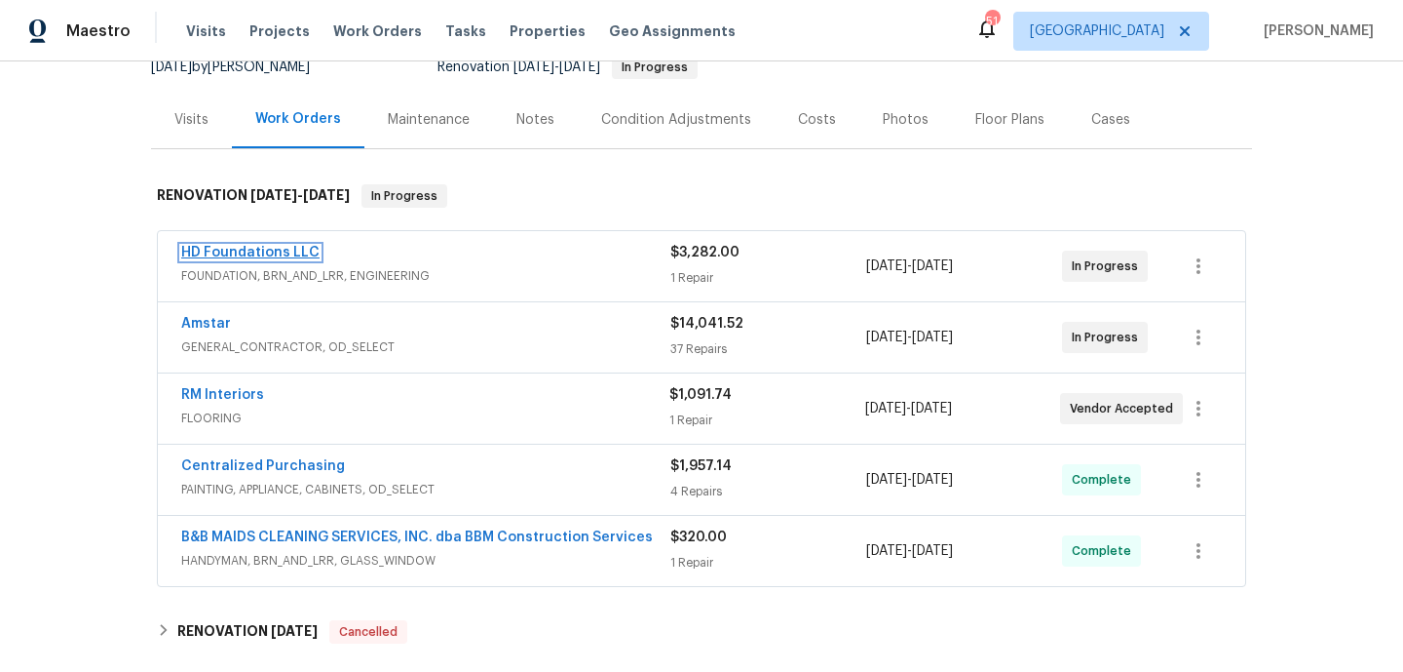
click at [279, 254] on link "HD Foundations LLC" at bounding box center [250, 253] width 138 height 14
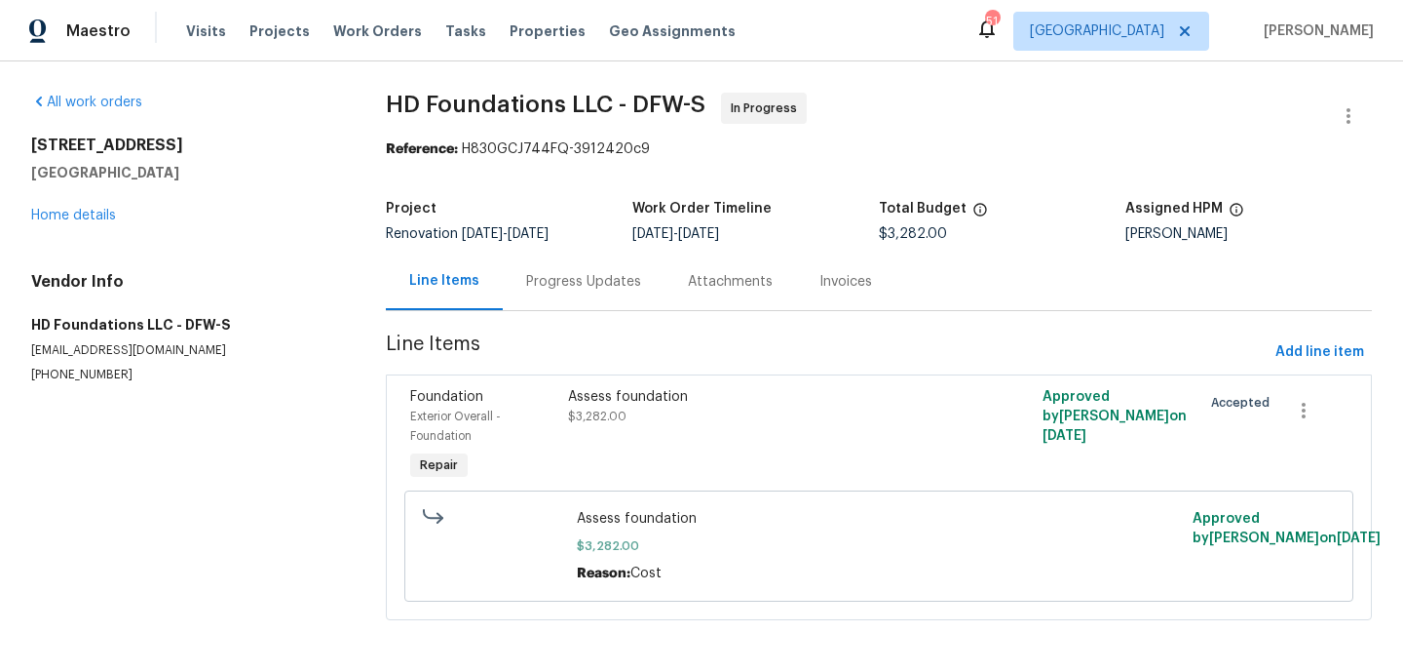
click at [596, 273] on div "Progress Updates" at bounding box center [583, 281] width 115 height 19
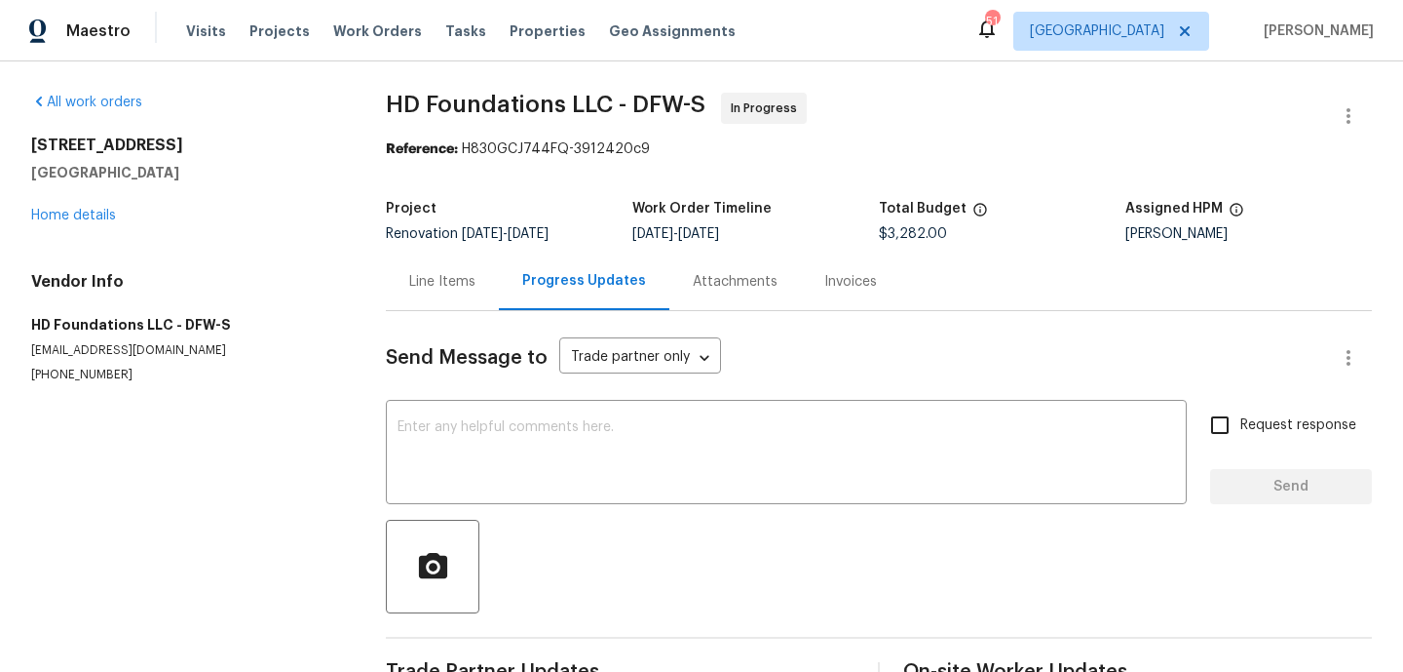
scroll to position [129, 0]
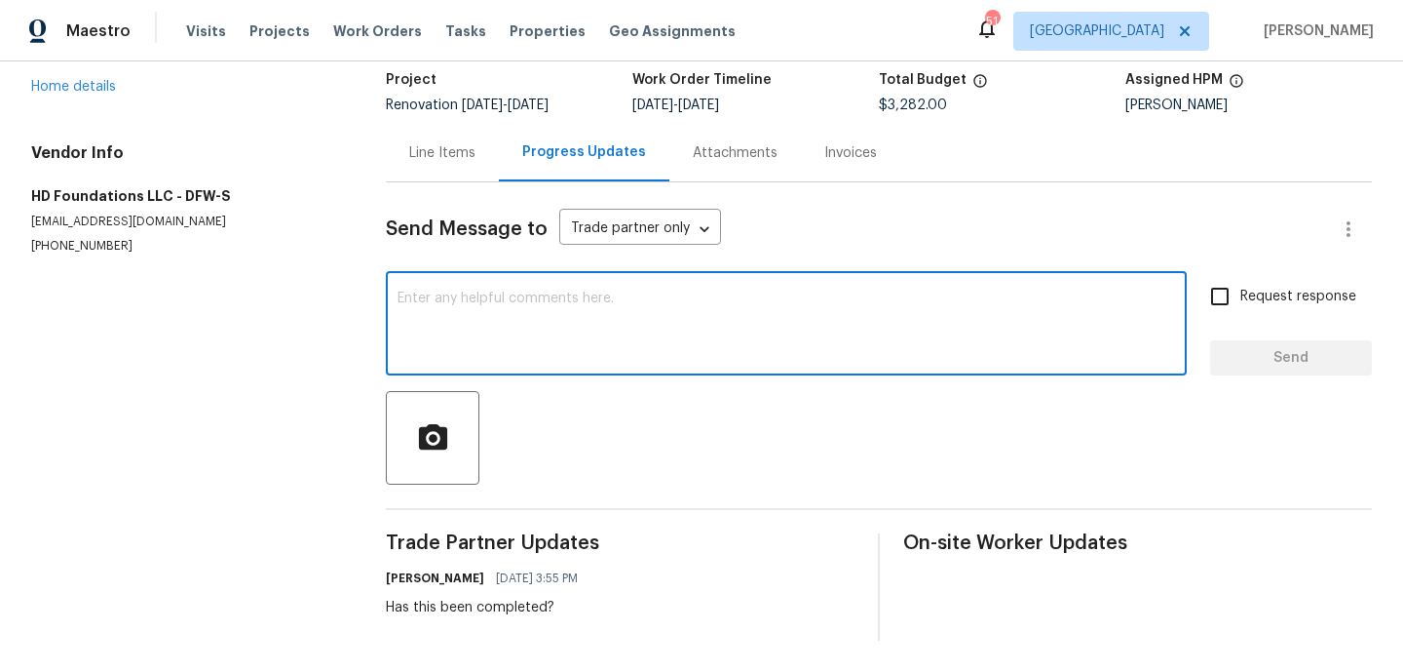
click at [552, 296] on textarea at bounding box center [787, 325] width 778 height 68
type textarea "ETA on this?"
click at [1333, 292] on span "Request response" at bounding box center [1299, 297] width 116 height 20
click at [1241, 292] on input "Request response" at bounding box center [1220, 296] width 41 height 41
checkbox input "true"
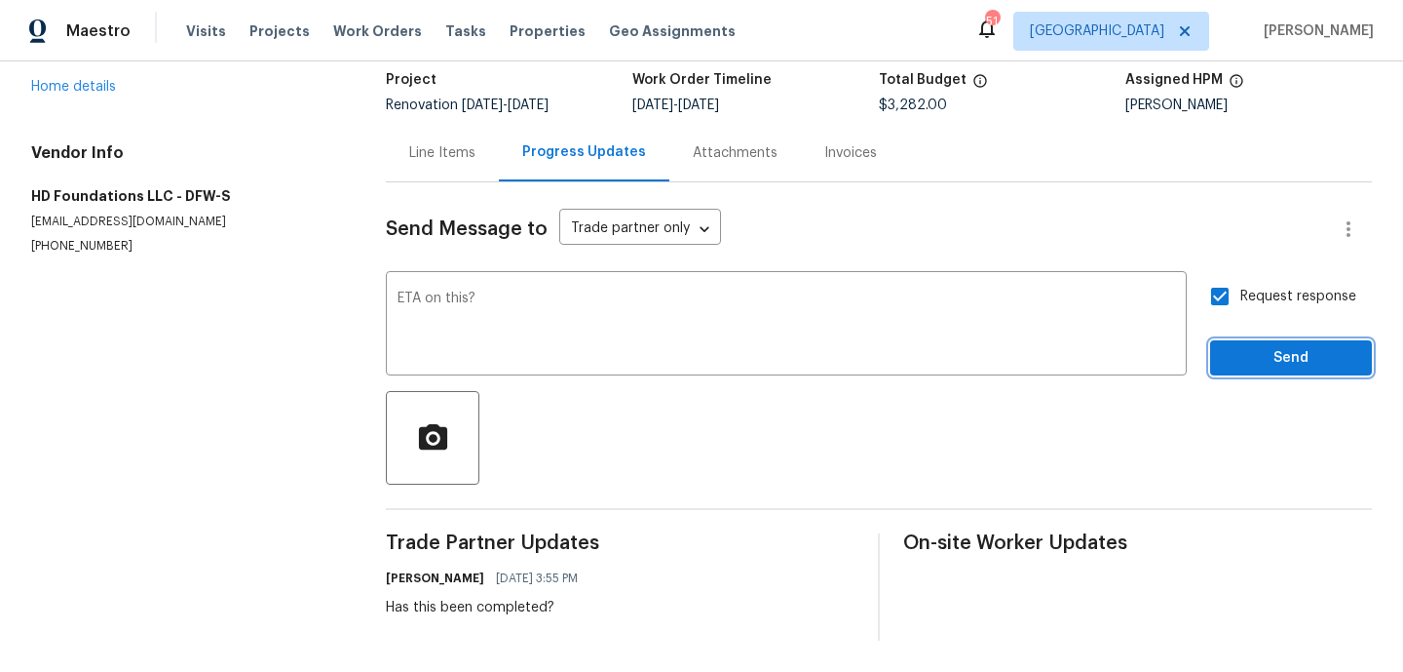
click at [1308, 366] on span "Send" at bounding box center [1291, 358] width 131 height 24
